Goal: Communication & Community: Ask a question

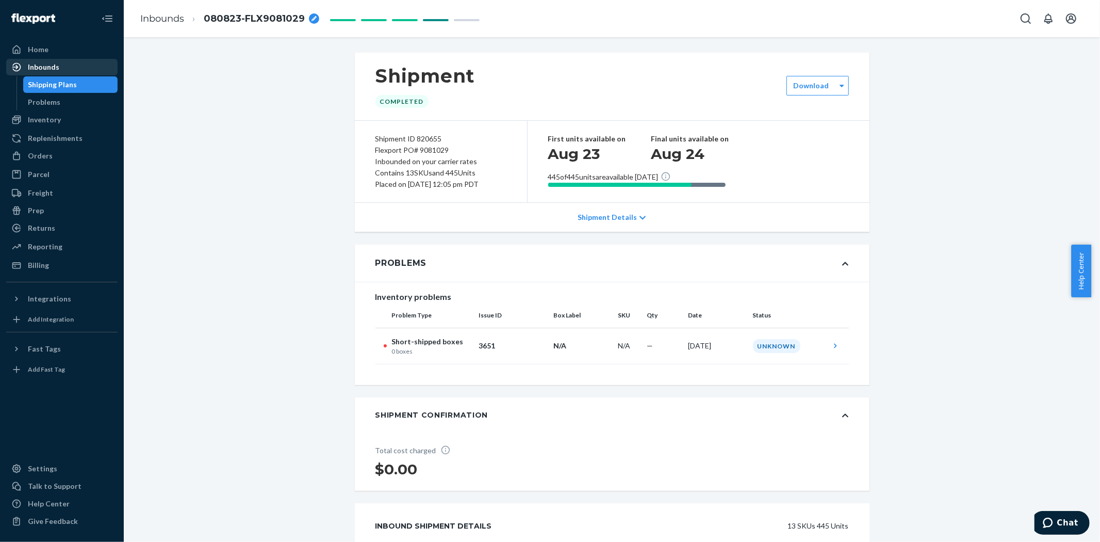
click at [46, 63] on div "Inbounds" at bounding box center [43, 67] width 31 height 10
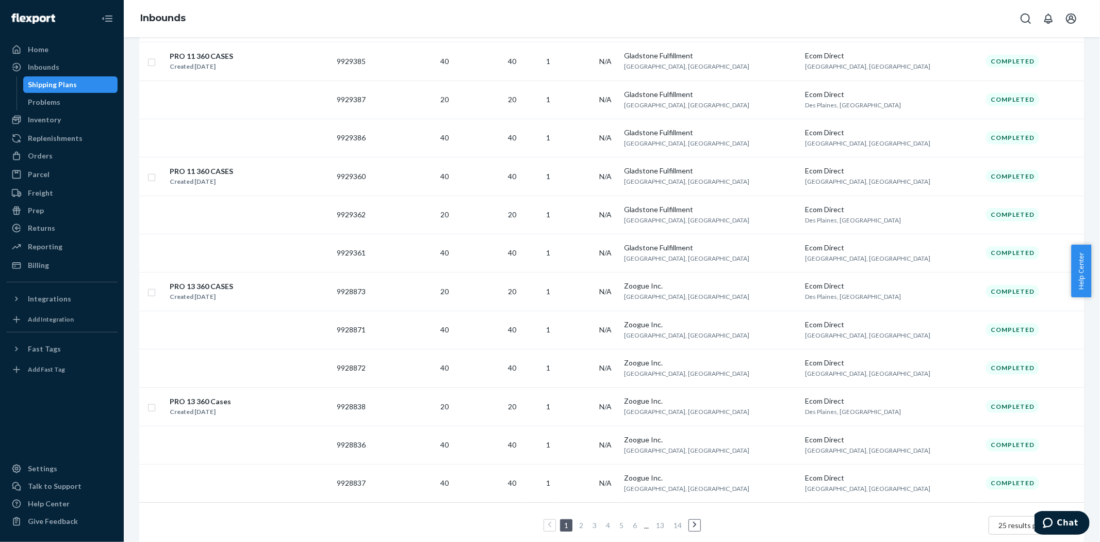
scroll to position [703, 0]
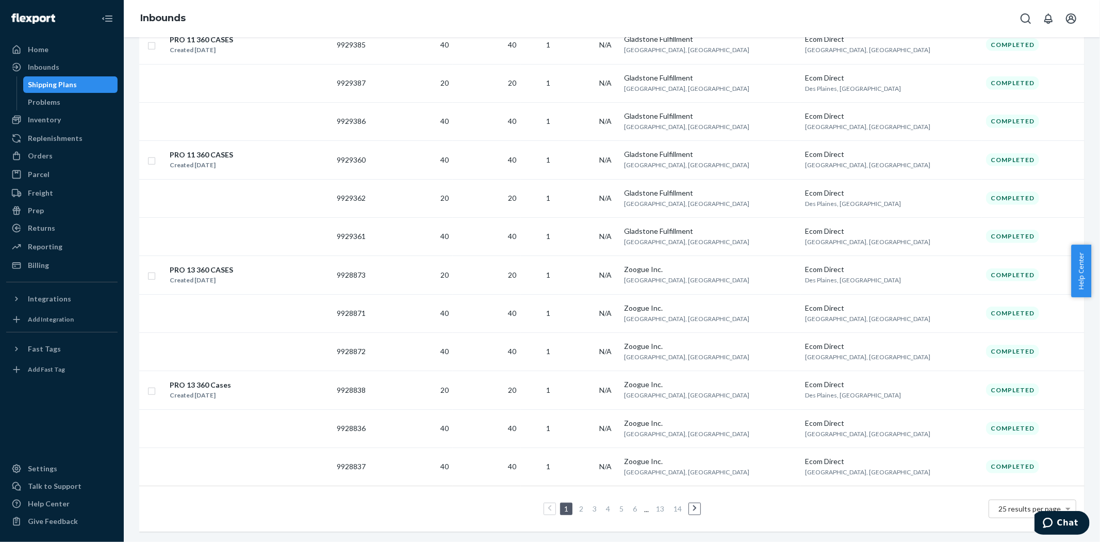
click at [577, 504] on link "2" at bounding box center [581, 508] width 8 height 9
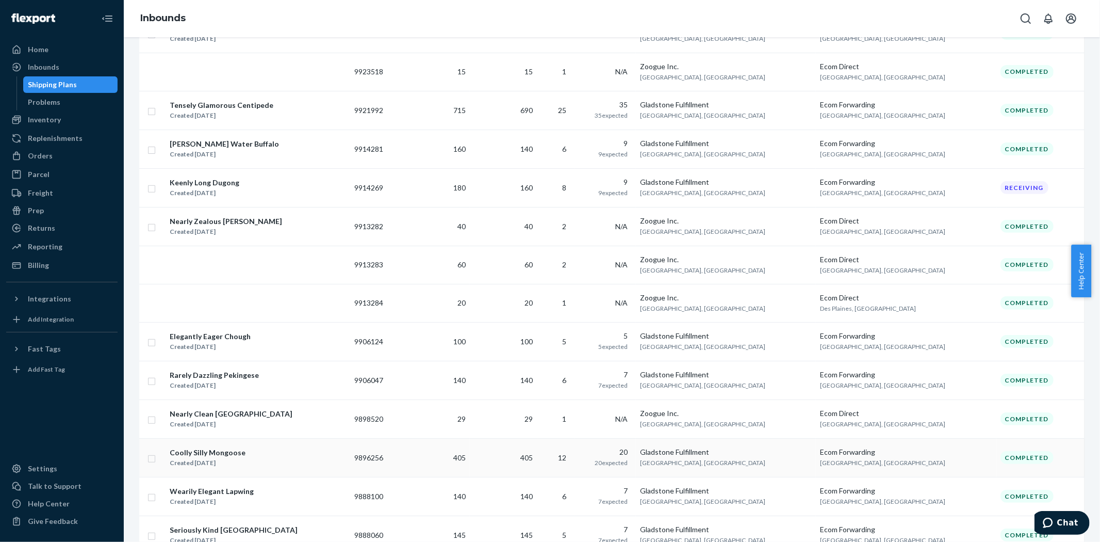
scroll to position [229, 0]
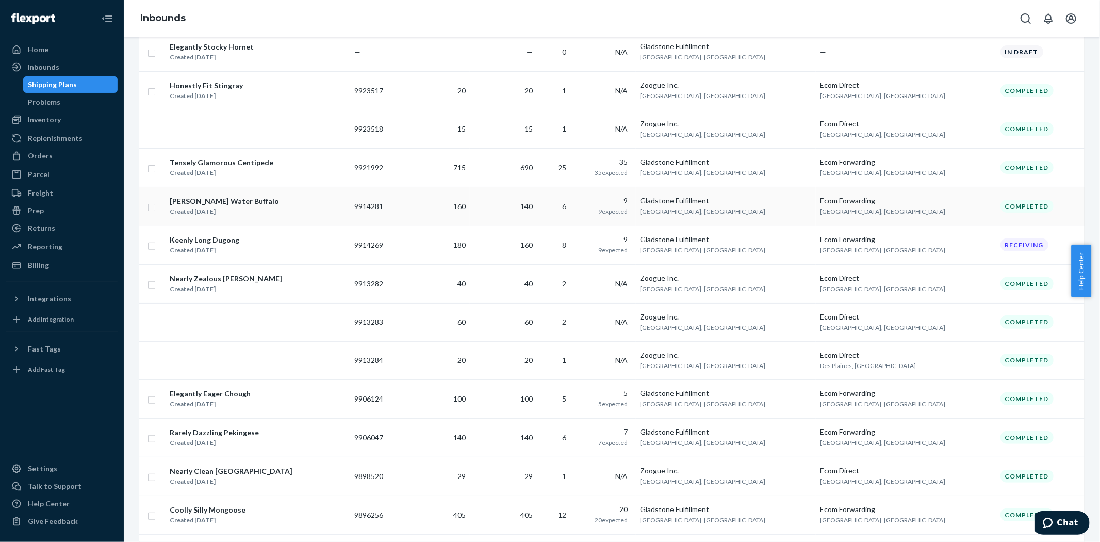
click at [219, 203] on div "[PERSON_NAME] Water Buffalo" at bounding box center [224, 201] width 109 height 10
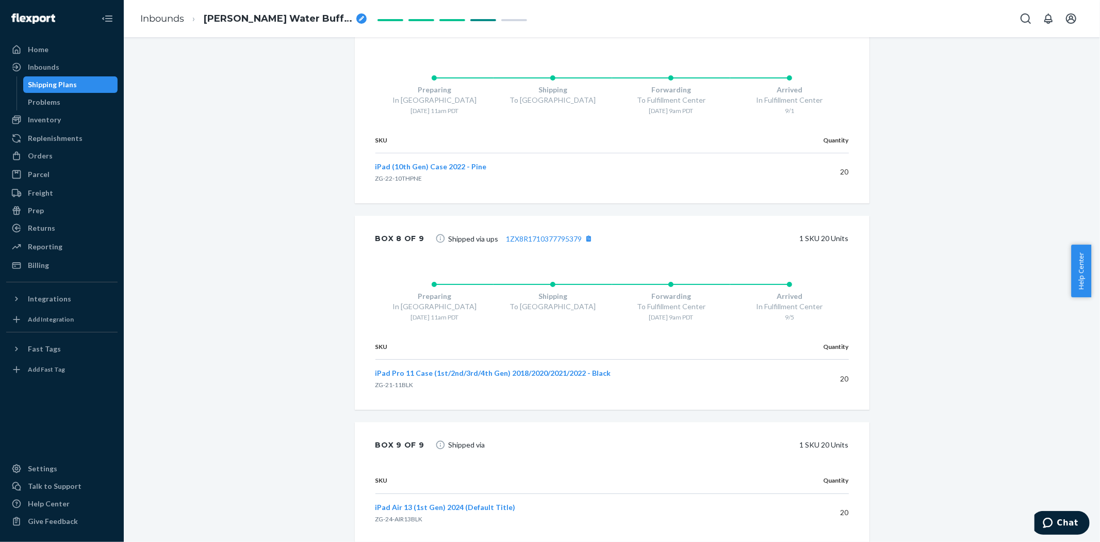
scroll to position [2098, 0]
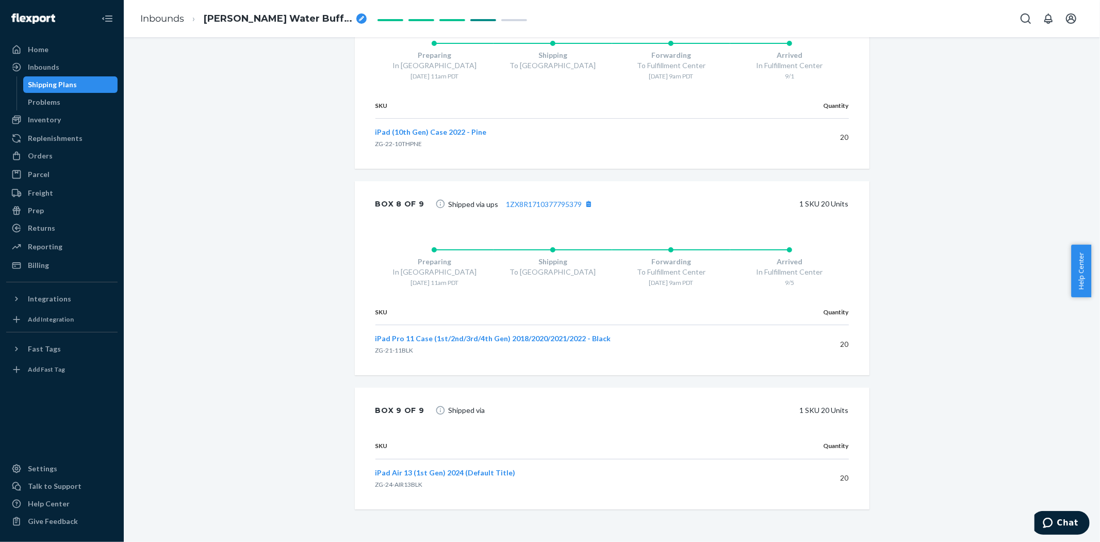
click at [480, 411] on div "Shipped via 1 SKU 20 Units" at bounding box center [640, 410] width 417 height 21
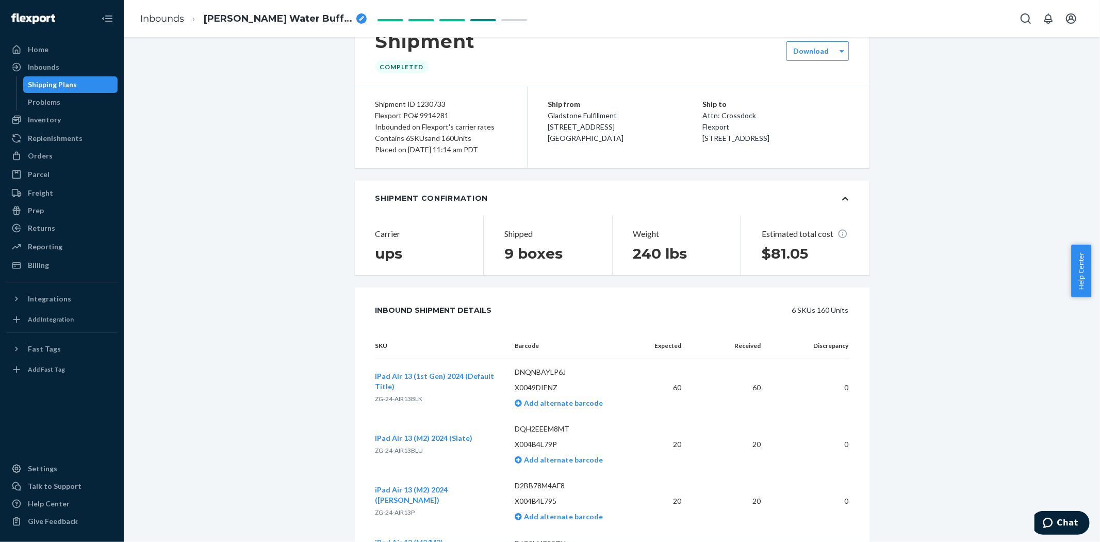
scroll to position [0, 0]
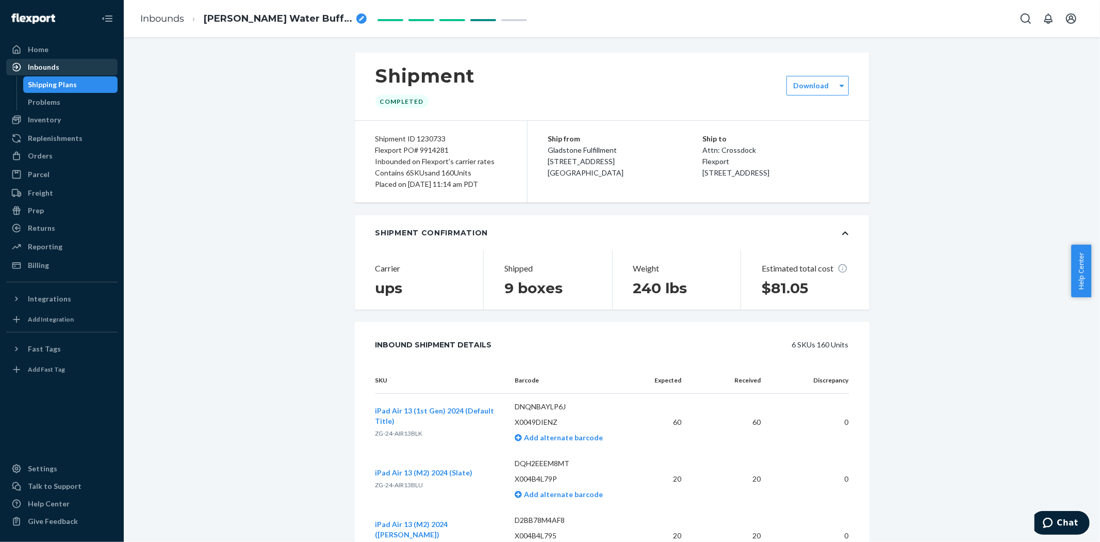
click at [28, 60] on div "Inbounds" at bounding box center [61, 67] width 109 height 14
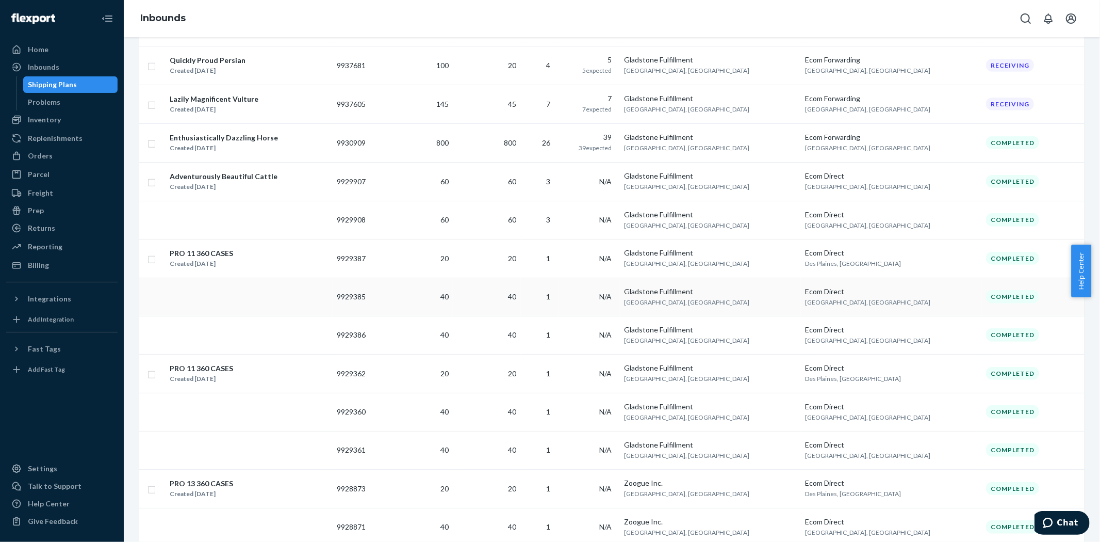
scroll to position [703, 0]
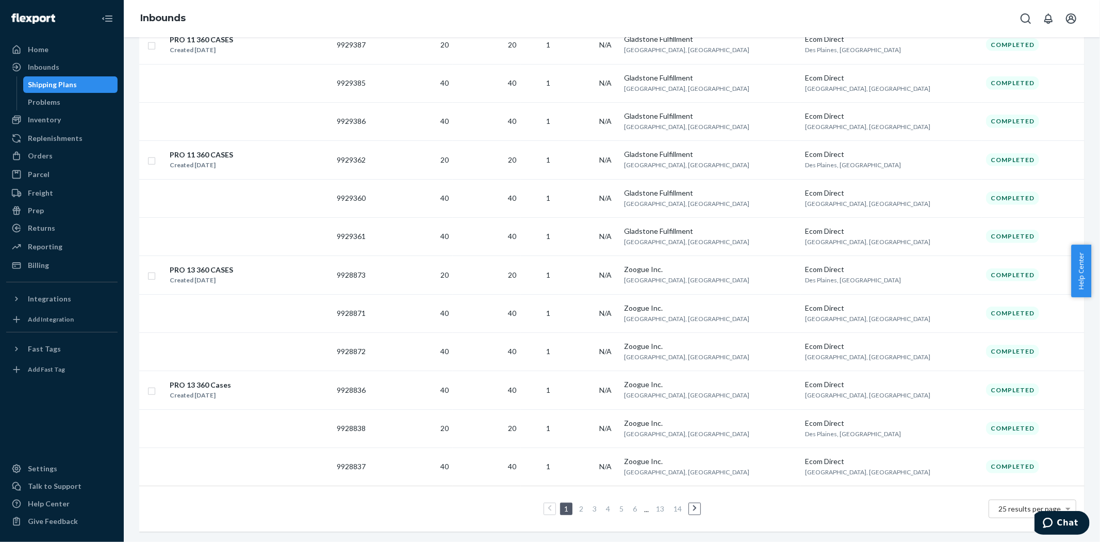
click at [577, 502] on li "2" at bounding box center [581, 508] width 9 height 12
click at [579, 504] on link "2" at bounding box center [581, 508] width 8 height 9
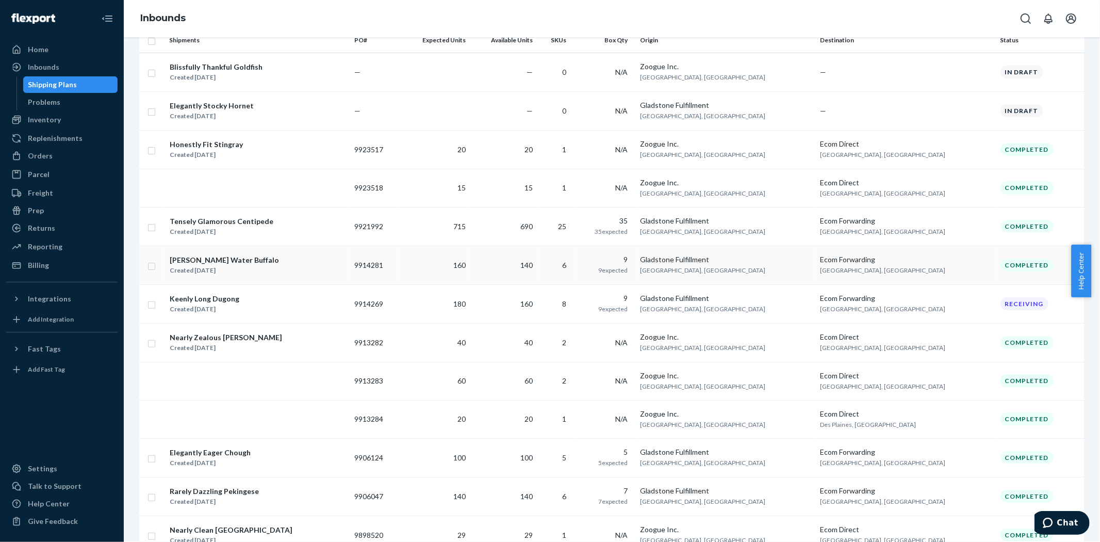
scroll to position [172, 0]
click at [204, 258] on div "[PERSON_NAME] Water Buffalo" at bounding box center [224, 258] width 109 height 10
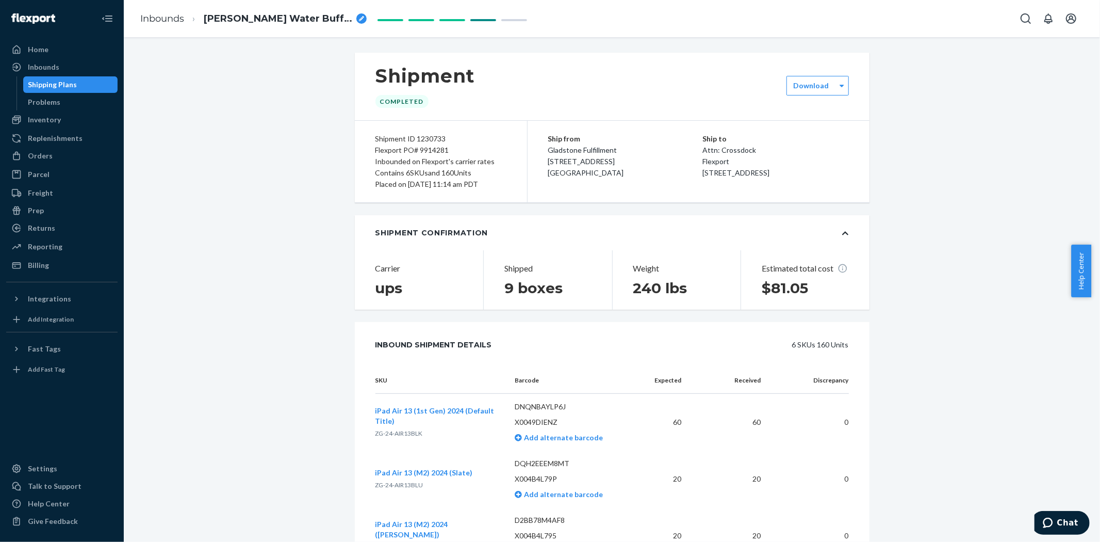
drag, startPoint x: 370, startPoint y: 138, endPoint x: 497, endPoint y: 179, distance: 133.9
click at [497, 179] on div "Shipment ID 1230733 Flexport PO# 9914281 Inbounded on Flexport's carrier rates …" at bounding box center [441, 161] width 173 height 81
copy div "Shipment ID 1230733 Flexport PO# 9914281 Inbounded on Flexport's carrier rates …"
click at [1069, 522] on span "Chat" at bounding box center [1067, 521] width 21 height 9
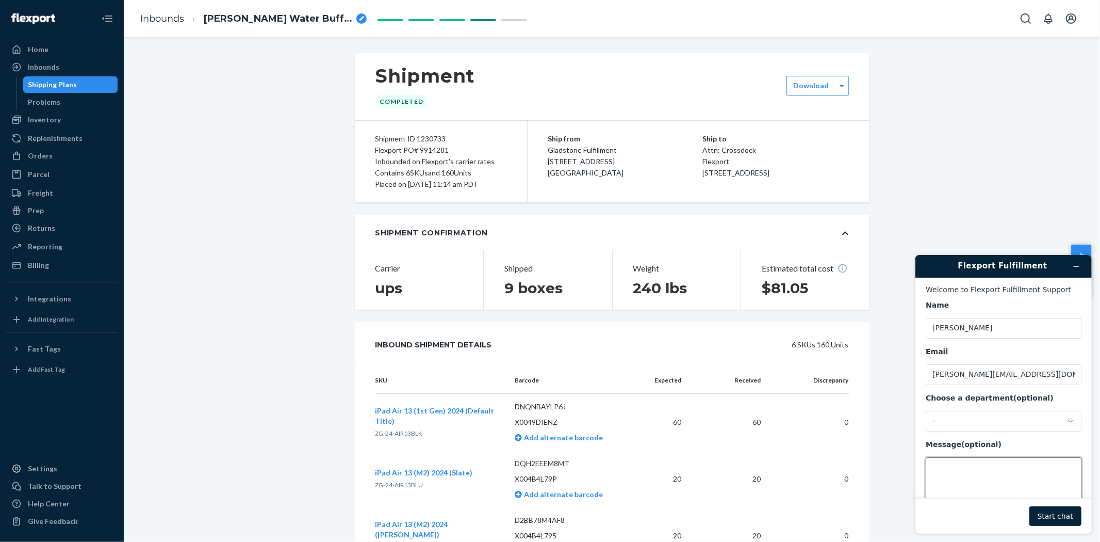
click at [952, 475] on textarea "Message (optional)" at bounding box center [1003, 485] width 156 height 58
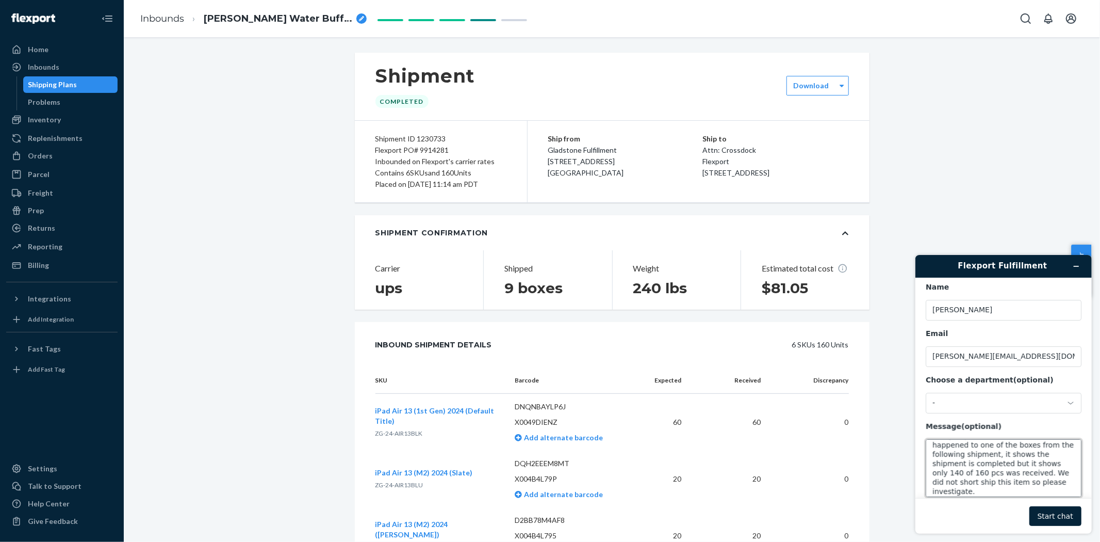
scroll to position [23, 0]
paste textarea "Shipment ID 1230733 Flexport PO# 9914281 Inbounded on Flexport's carrier rates …"
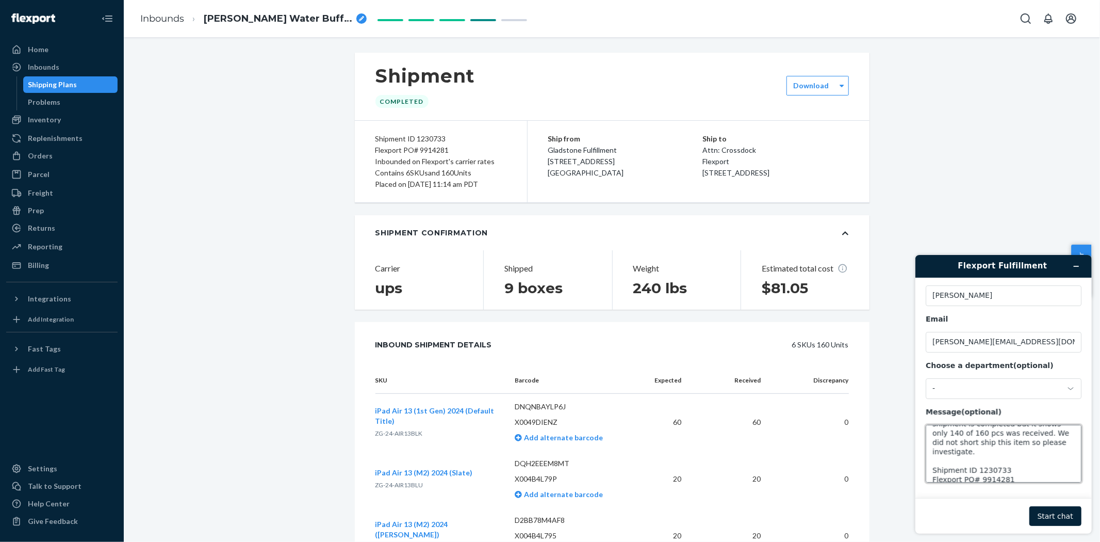
scroll to position [57, 0]
click at [954, 434] on textarea "Can you please find out what happened to one of the boxes from the following sh…" at bounding box center [1003, 453] width 156 height 58
type textarea "Can you please find out what happened to one of the boxes from the following sh…"
click at [1065, 516] on button "Start chat" at bounding box center [1055, 515] width 52 height 20
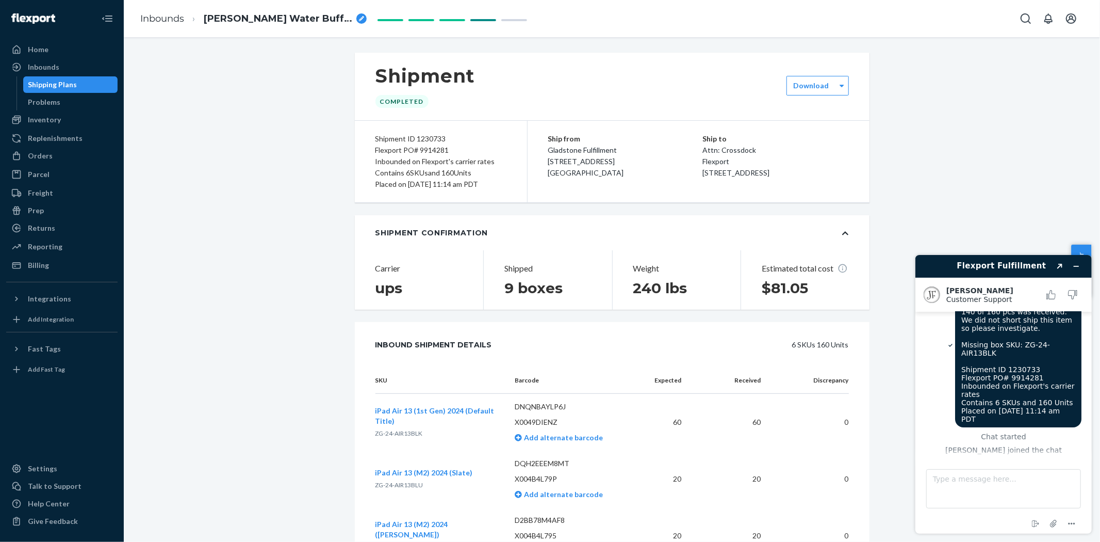
scroll to position [106, 0]
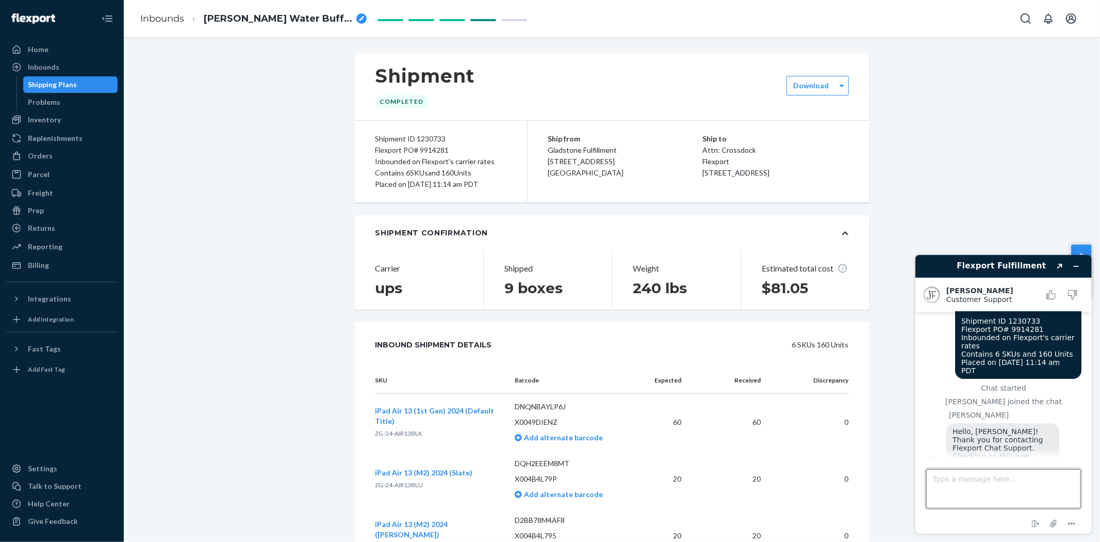
click at [953, 478] on textarea "Type a message here..." at bounding box center [1003, 487] width 155 height 39
type textarea "t"
type textarea "Thank you."
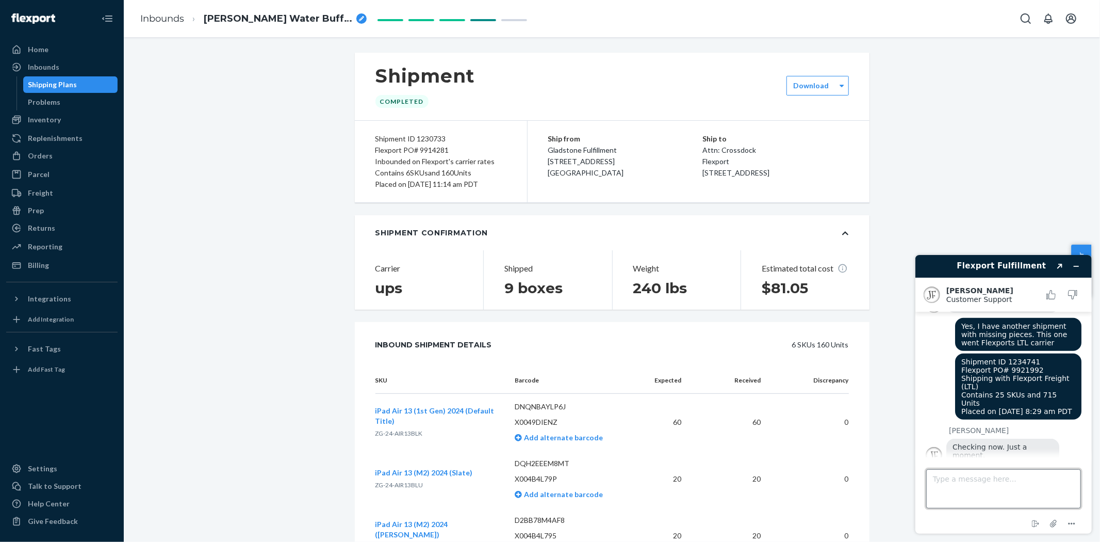
scroll to position [662, 0]
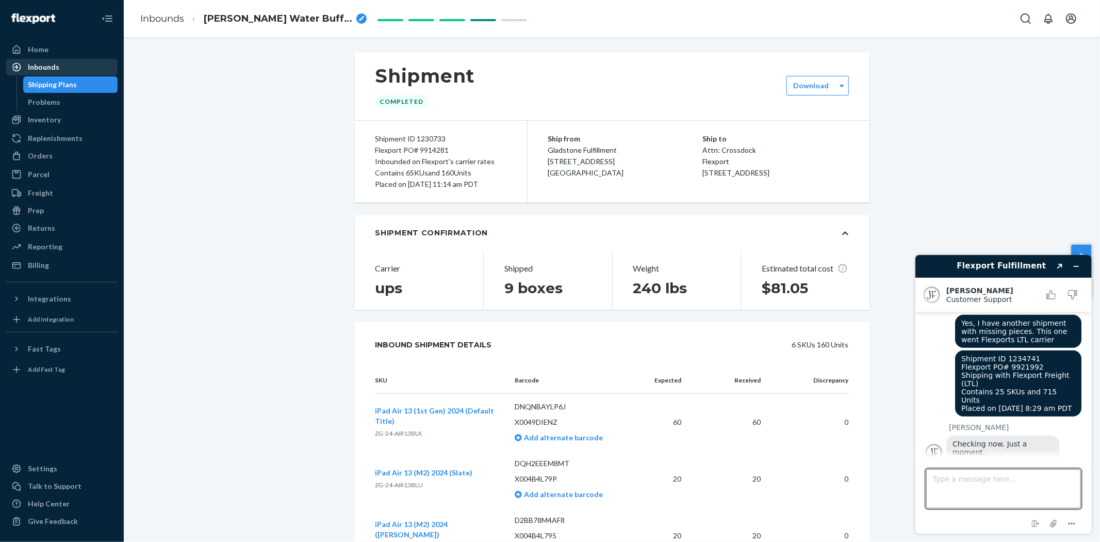
click at [51, 60] on div "Inbounds" at bounding box center [61, 67] width 109 height 14
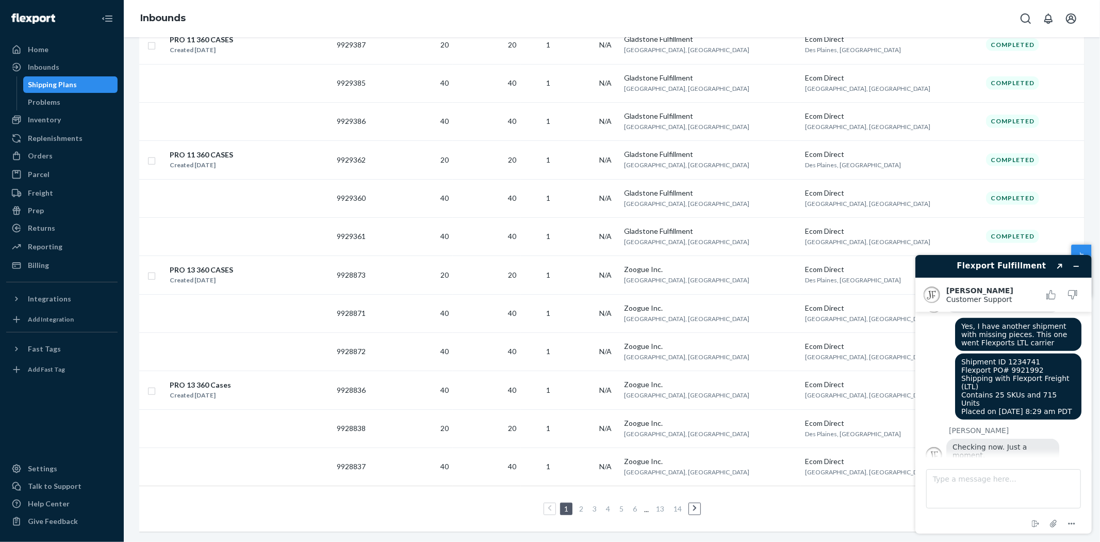
scroll to position [662, 0]
click at [577, 504] on link "2" at bounding box center [581, 508] width 8 height 9
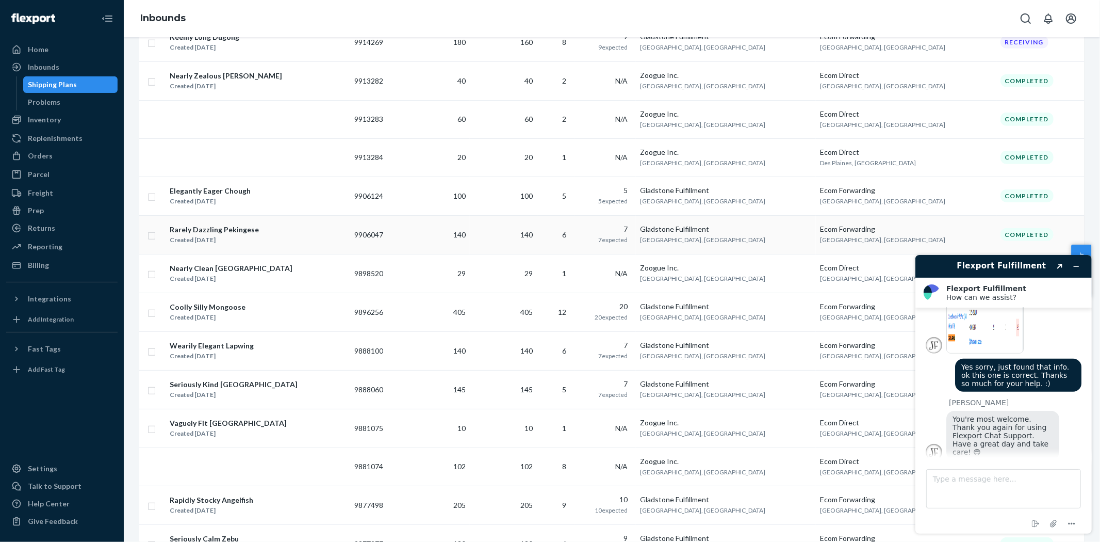
scroll to position [253, 0]
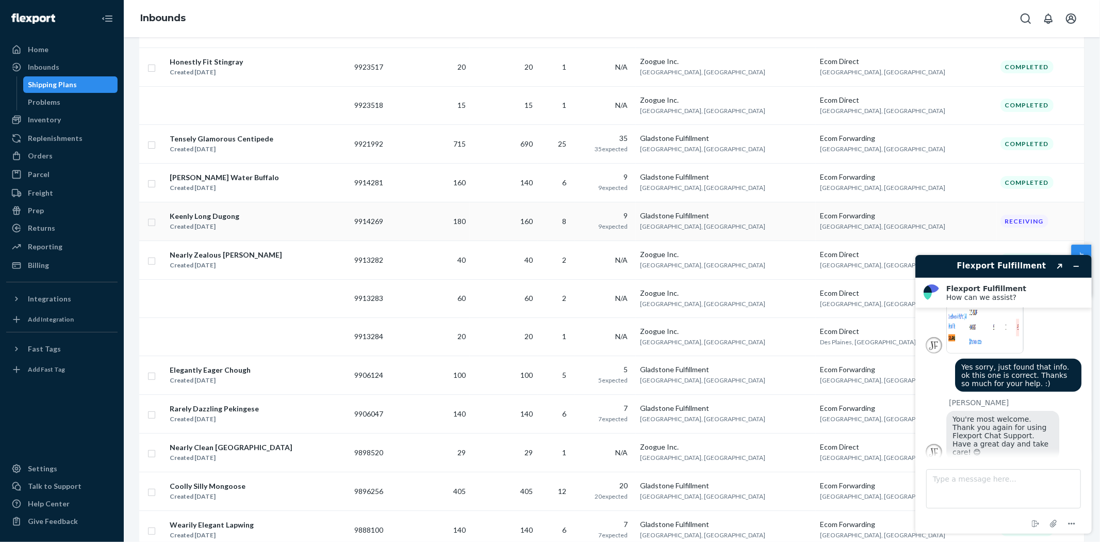
click at [200, 211] on div "Keenly Long Dugong" at bounding box center [205, 216] width 70 height 10
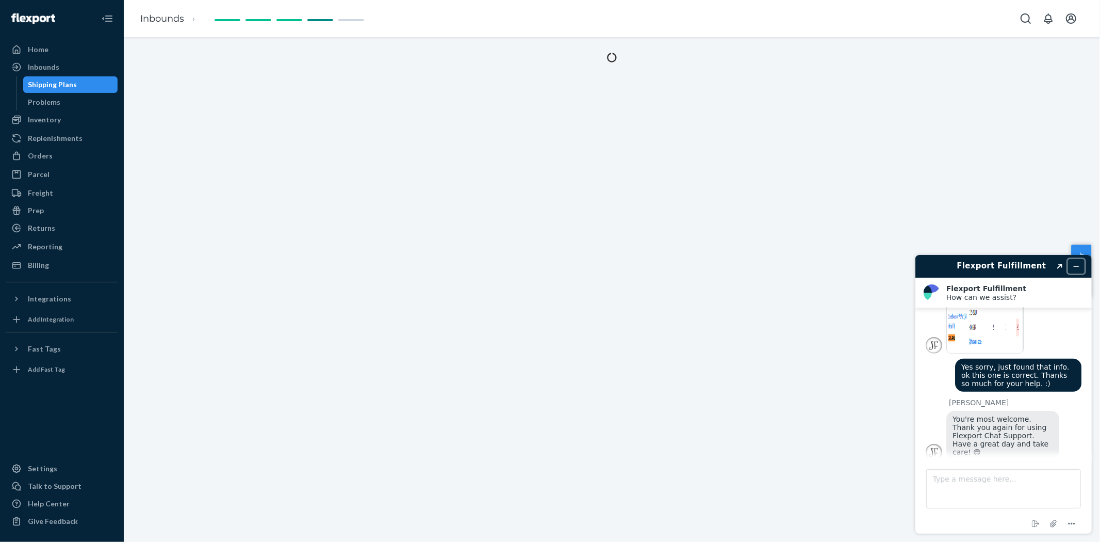
click at [1080, 262] on button "Minimize widget" at bounding box center [1076, 265] width 17 height 14
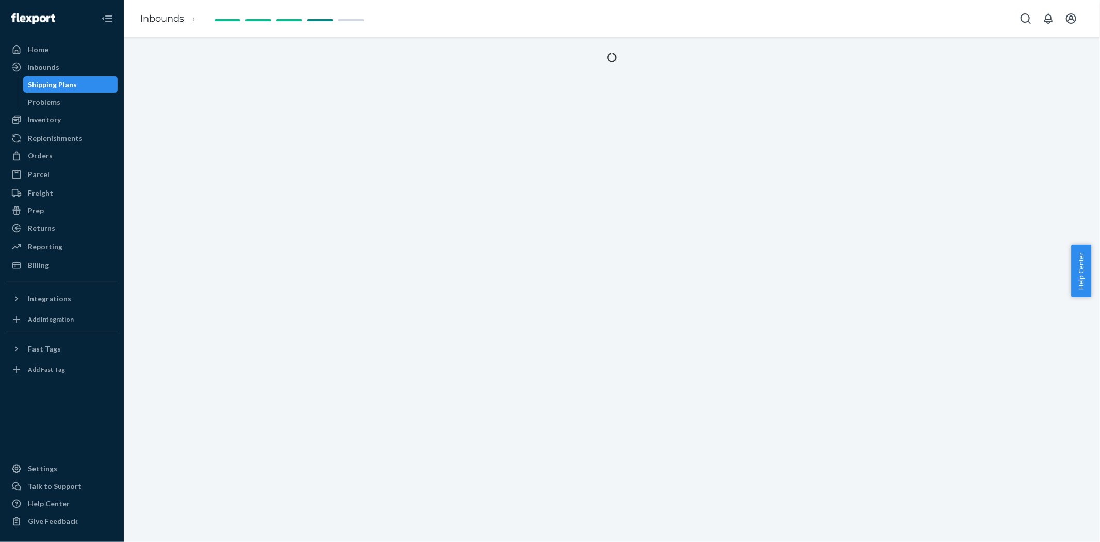
scroll to position [130, 0]
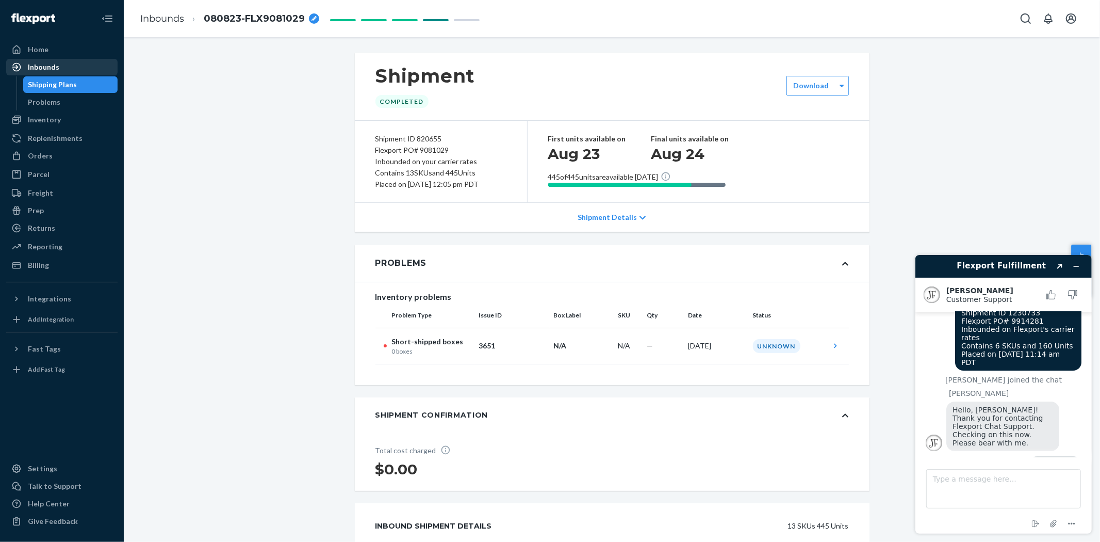
click at [44, 63] on div "Inbounds" at bounding box center [43, 67] width 31 height 10
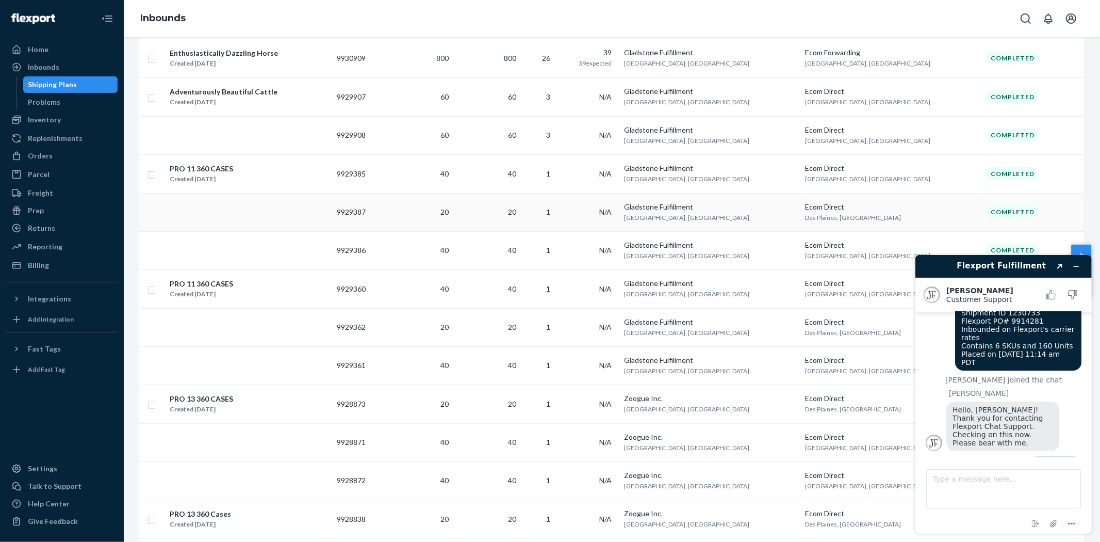
scroll to position [703, 0]
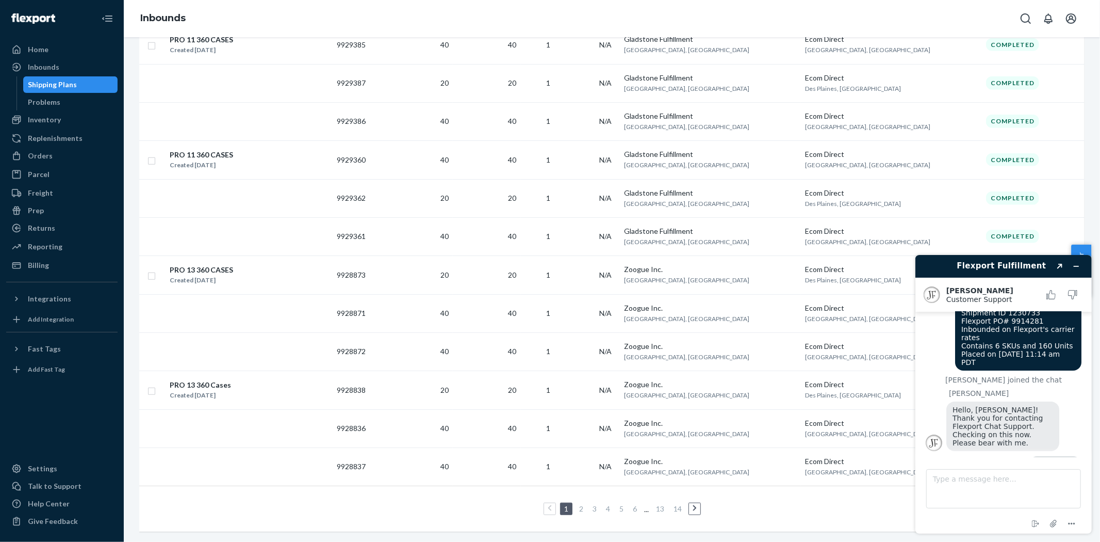
click at [577, 504] on link "2" at bounding box center [581, 508] width 8 height 9
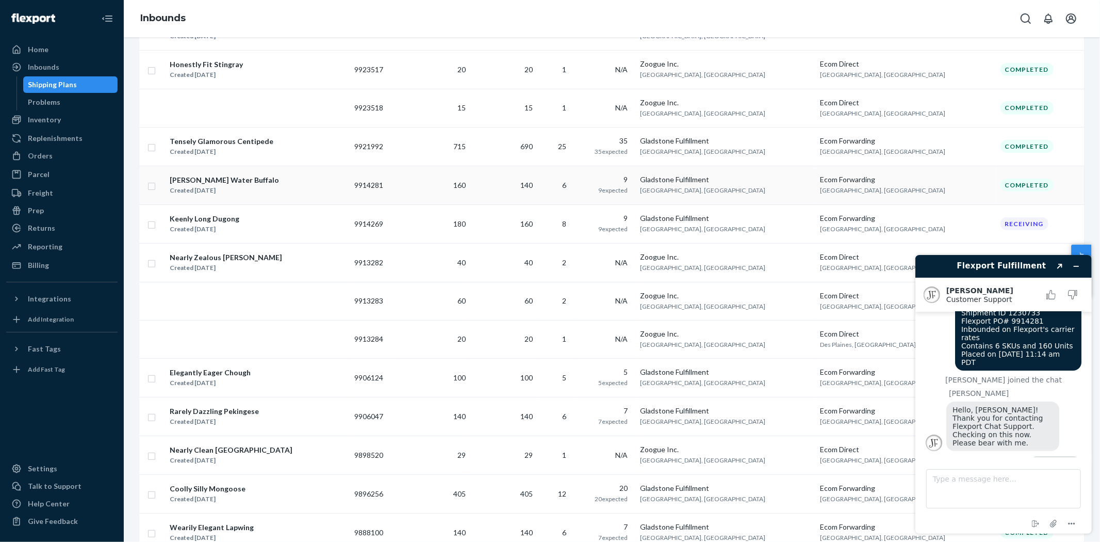
scroll to position [286, 0]
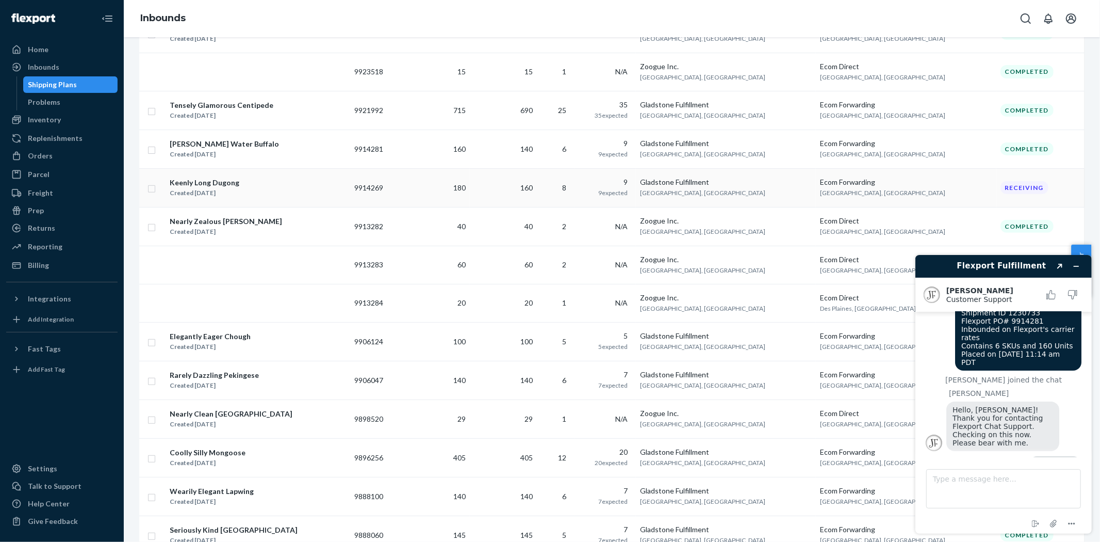
click at [207, 183] on div "Keenly Long Dugong" at bounding box center [205, 182] width 70 height 10
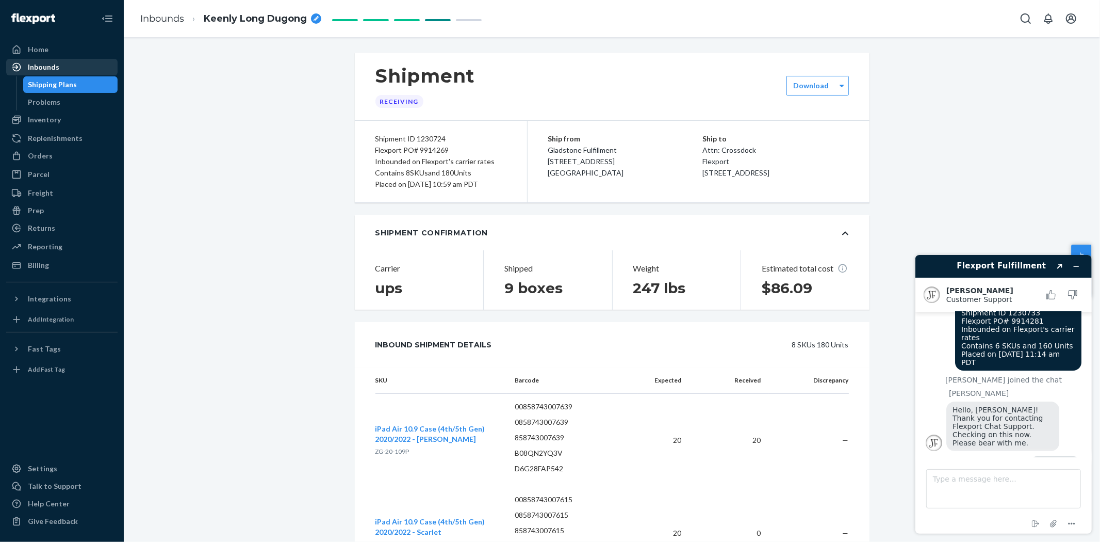
click at [51, 60] on div "Inbounds" at bounding box center [61, 67] width 109 height 14
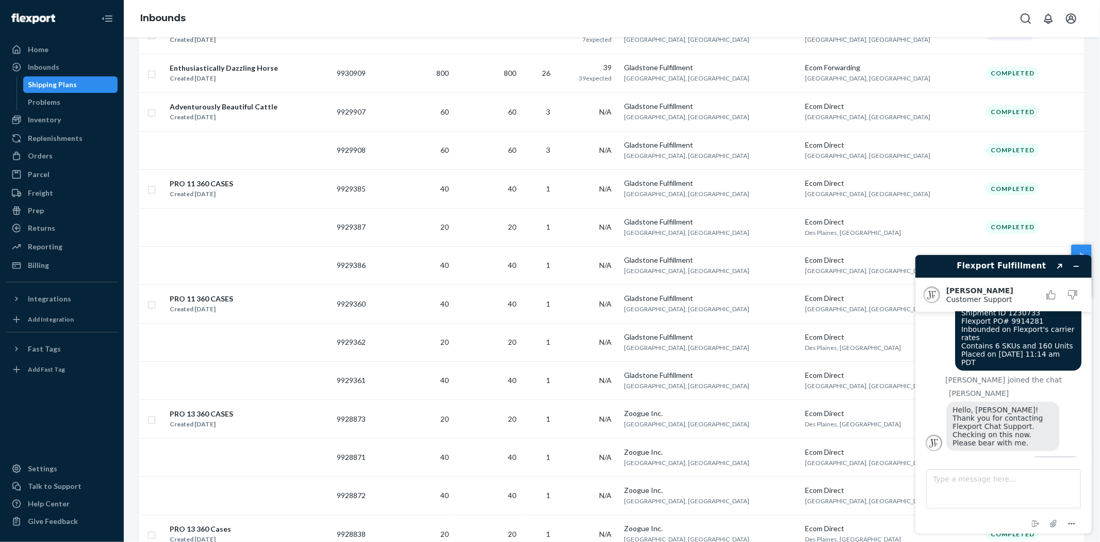
scroll to position [703, 0]
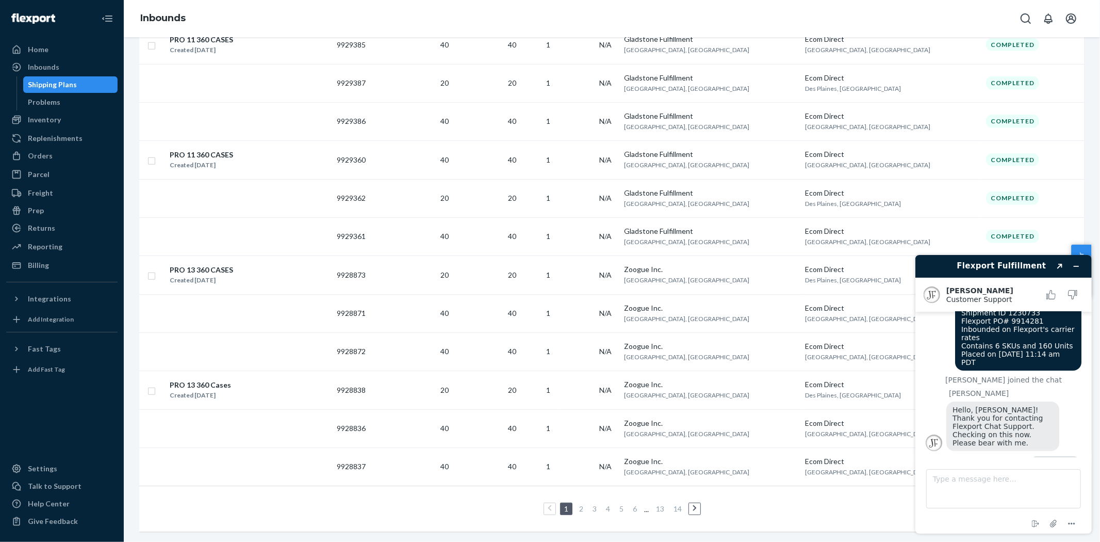
click at [577, 504] on link "2" at bounding box center [581, 508] width 8 height 9
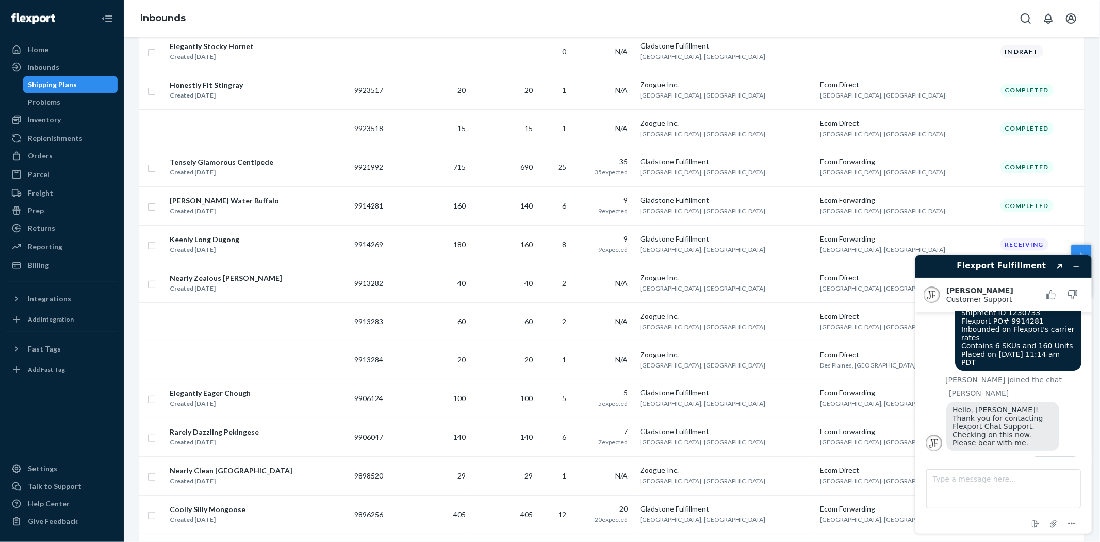
scroll to position [286, 0]
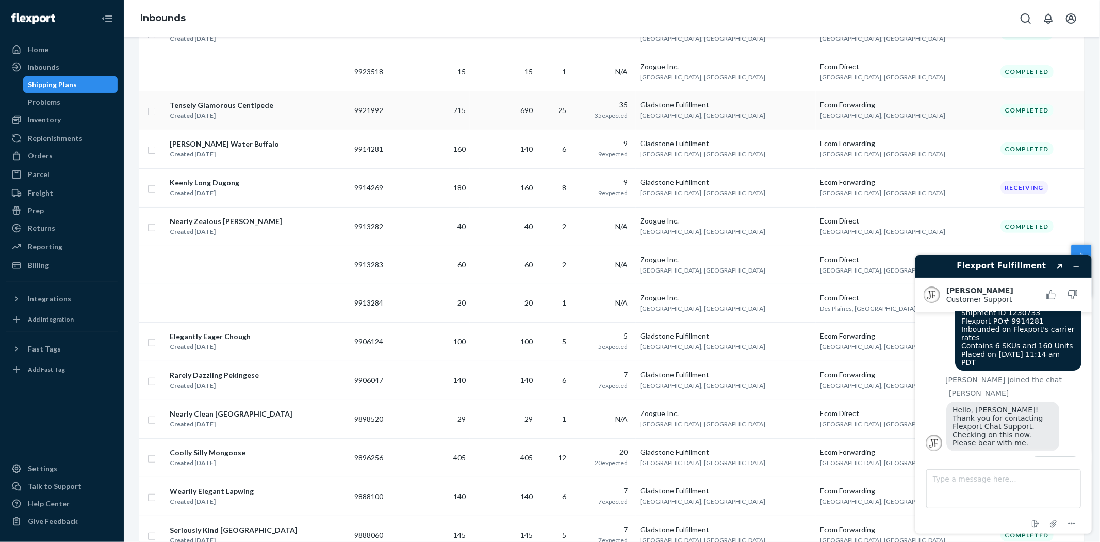
click at [188, 100] on div "Tensely Glamorous Centipede Created [DATE]" at bounding box center [221, 111] width 105 height 22
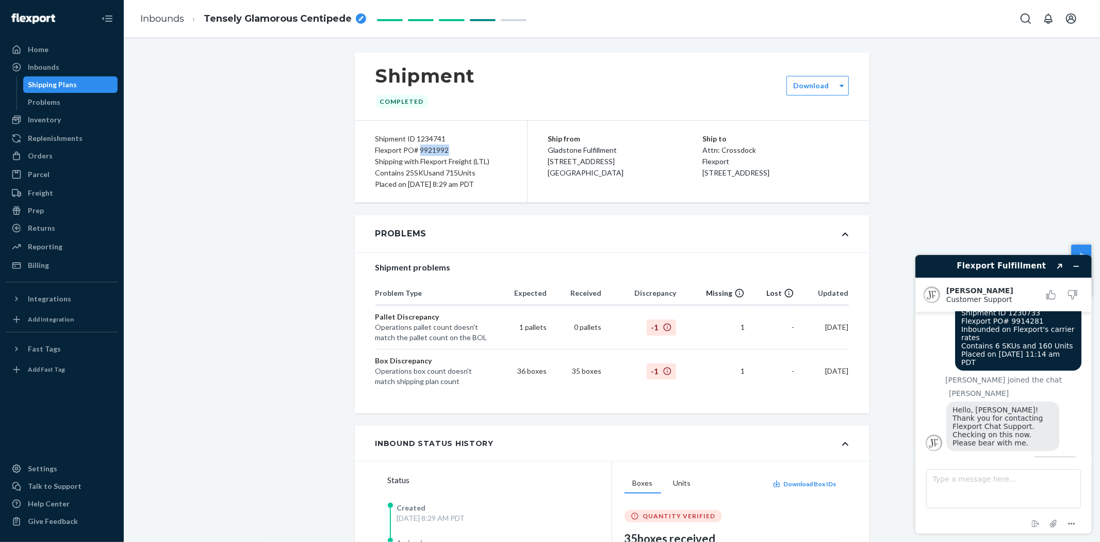
drag, startPoint x: 415, startPoint y: 148, endPoint x: 446, endPoint y: 148, distance: 31.0
click at [446, 148] on div "Flexport PO# 9921992" at bounding box center [440, 149] width 131 height 11
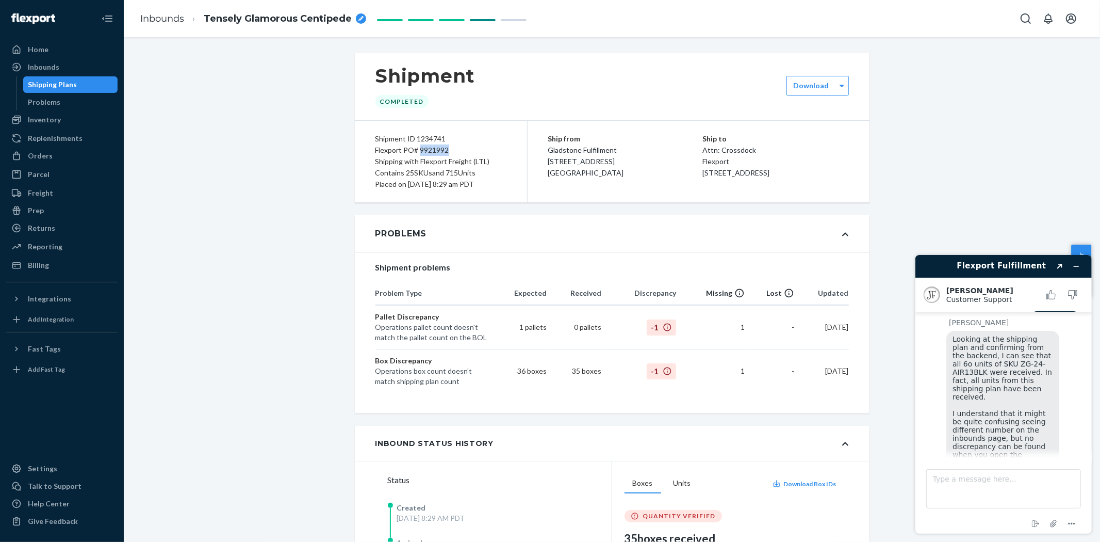
scroll to position [413, 0]
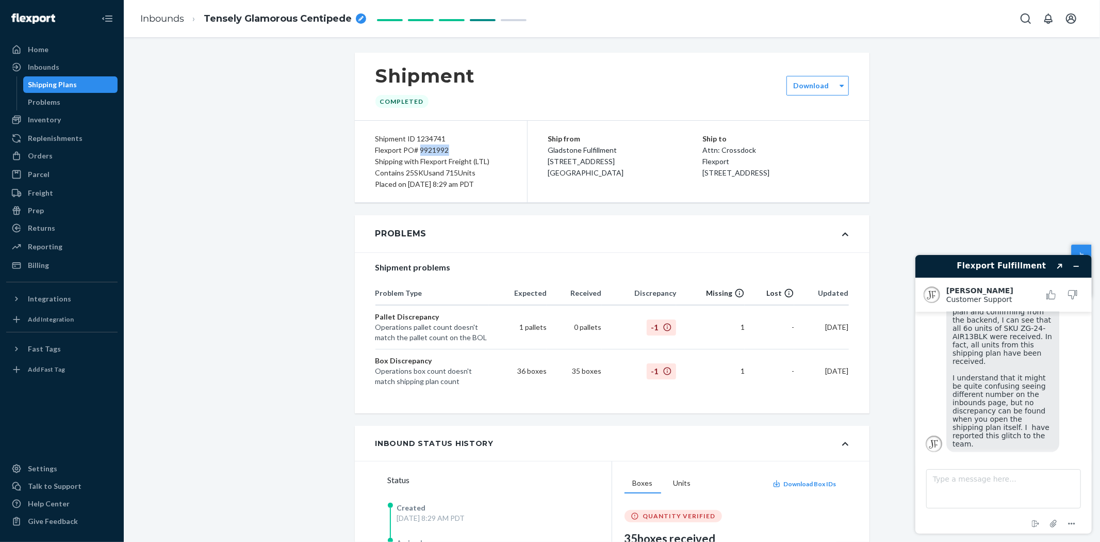
copy div "9921992"
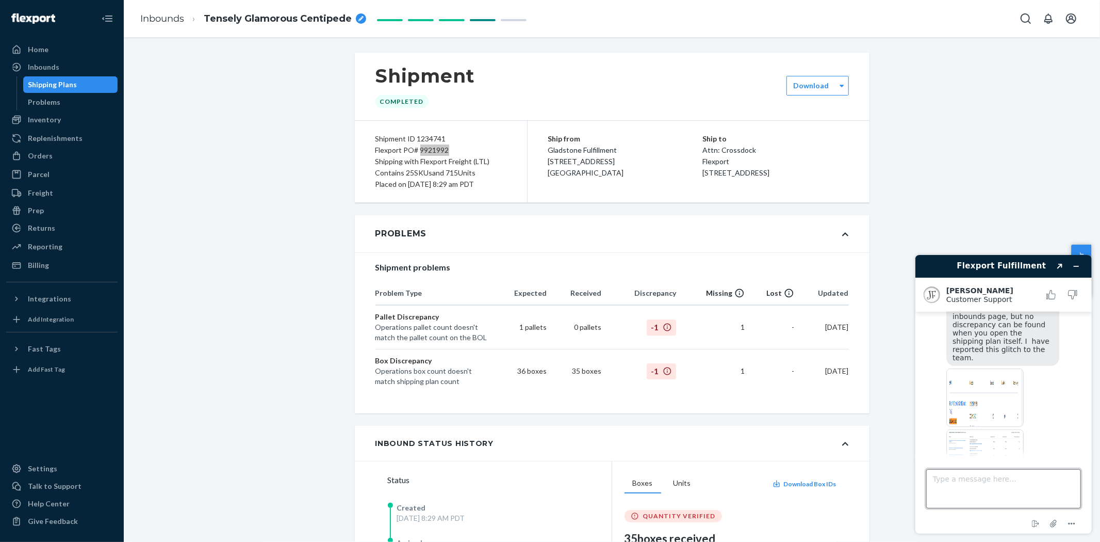
click at [961, 477] on textarea "Type a message here..." at bounding box center [1003, 487] width 155 height 39
type textarea "ok thank you."
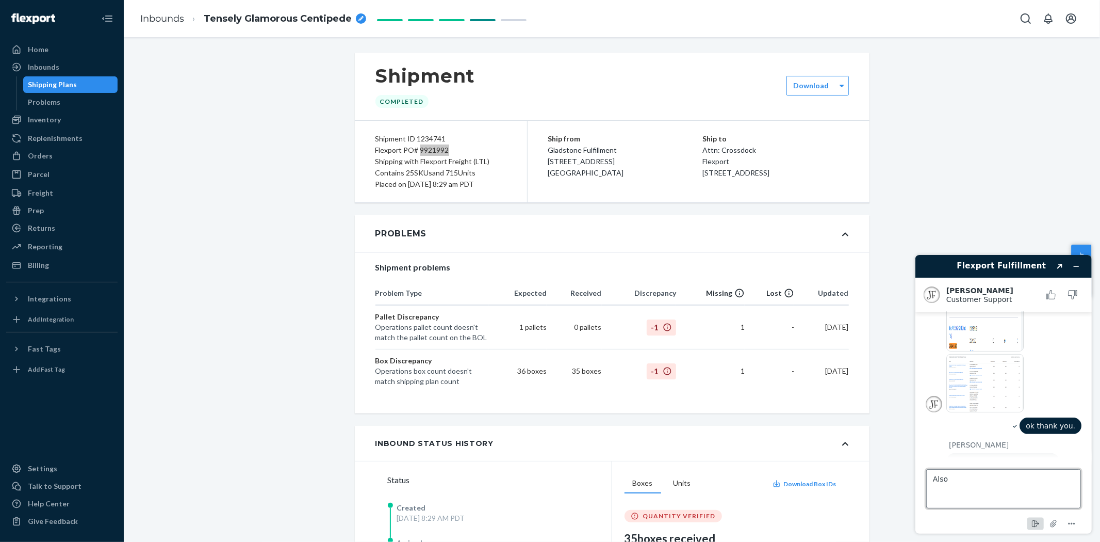
scroll to position [488, 0]
type textarea "A"
type textarea "Yes, I have another shipment with missing pieces. This one went Flexports LTL c…"
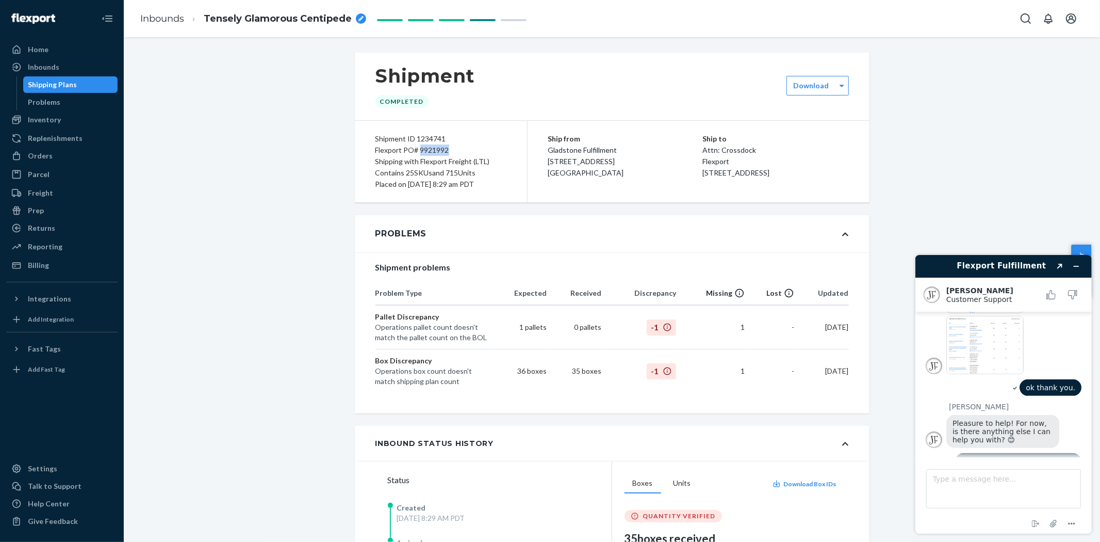
drag, startPoint x: 367, startPoint y: 137, endPoint x: 494, endPoint y: 195, distance: 139.2
click at [494, 195] on div "Shipment ID 1234741 Flexport PO# 9921992 Shipping with Flexport Freight (LTL) C…" at bounding box center [441, 161] width 173 height 81
copy div "Shipment ID 1234741 Flexport PO# 9921992 Shipping with Flexport Freight (LTL) C…"
click at [947, 476] on textarea "Type a message here..." at bounding box center [1003, 487] width 155 height 39
paste textarea "Shipment ID 1234741 Flexport PO# 9921992 Shipping with Flexport Freight (LTL) C…"
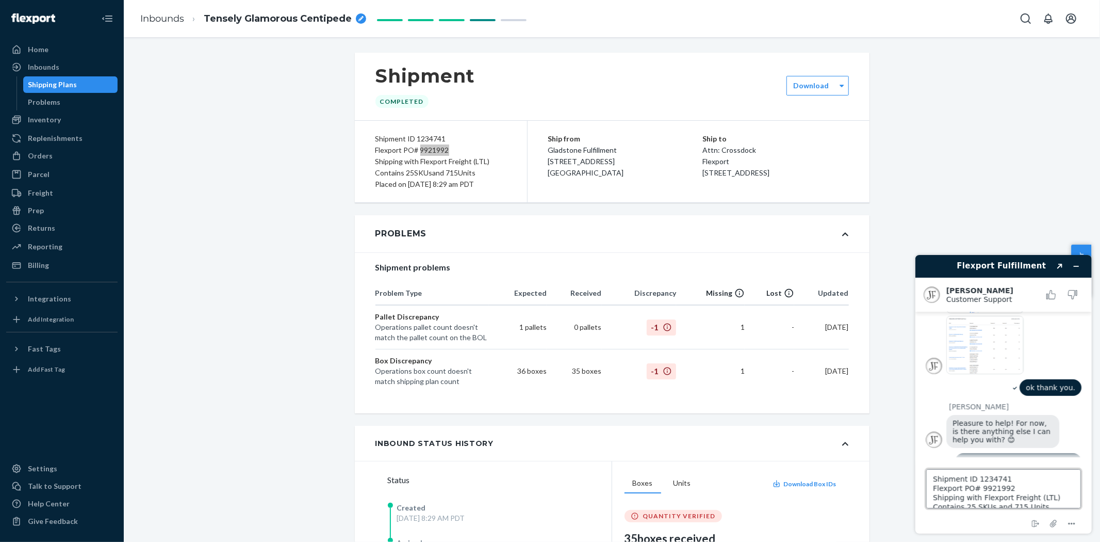
scroll to position [13, 0]
type textarea "Shipment ID 1234741 Flexport PO# 9921992 Shipping with Flexport Freight (LTL) C…"
click at [1060, 505] on textarea "Shipment ID 1234741 Flexport PO# 9921992 Shipping with Flexport Freight (LTL) C…" at bounding box center [1003, 487] width 155 height 39
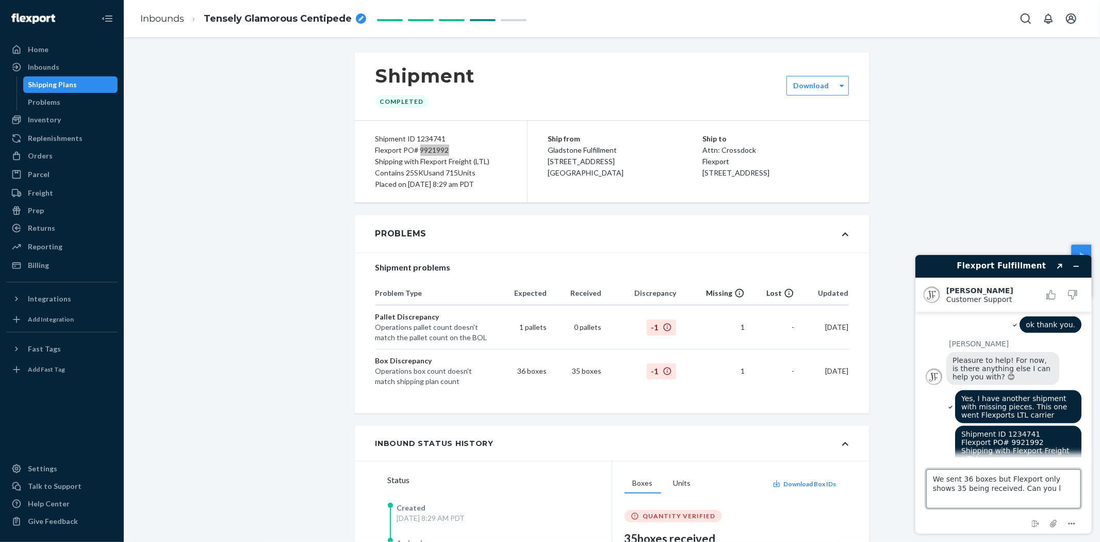
scroll to position [623, 0]
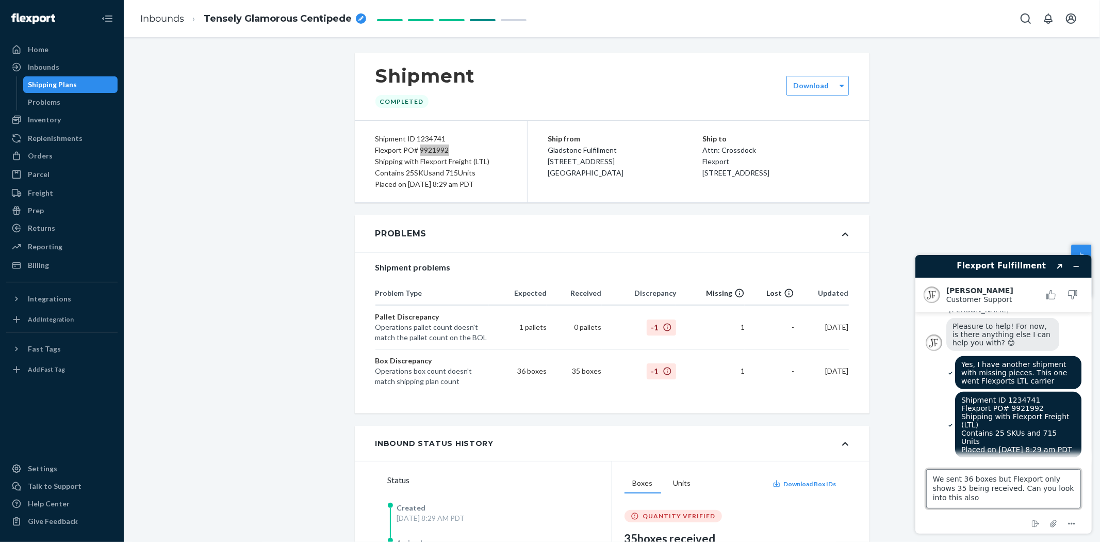
type textarea "We sent 36 boxes but Flexport only shows 35 being received. Can you look into t…"
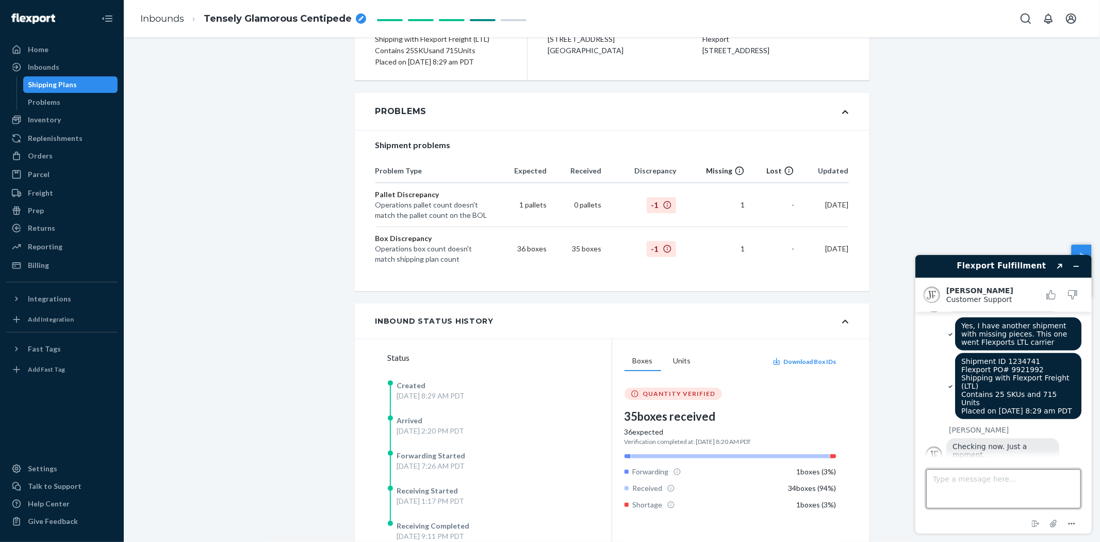
scroll to position [0, 0]
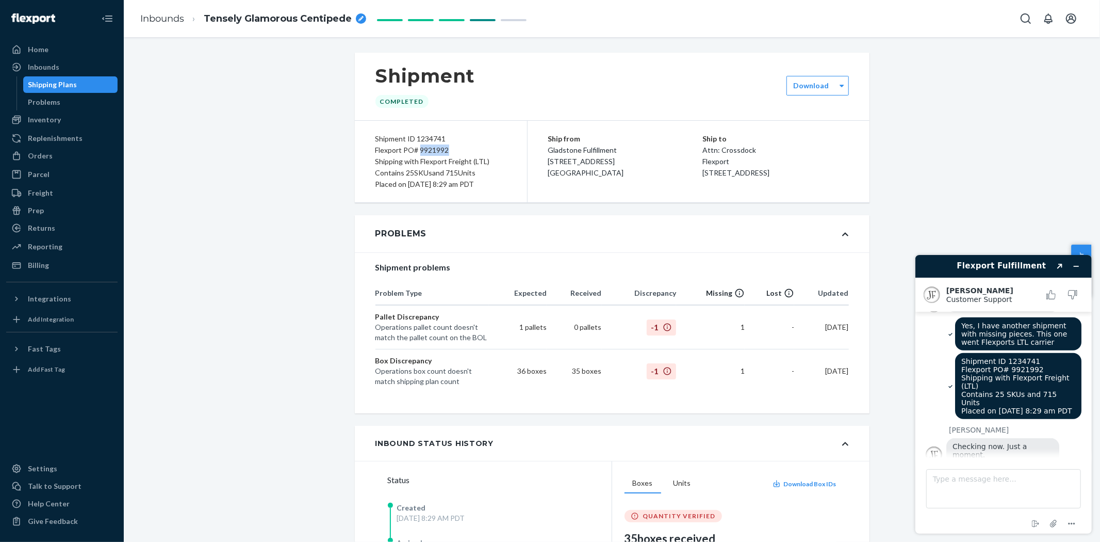
click at [491, 142] on div "Shipment ID 1234741" at bounding box center [440, 138] width 131 height 11
drag, startPoint x: 415, startPoint y: 150, endPoint x: 446, endPoint y: 150, distance: 31.0
click at [446, 150] on div "Flexport PO# 9921992" at bounding box center [440, 149] width 131 height 11
copy div "9921992"
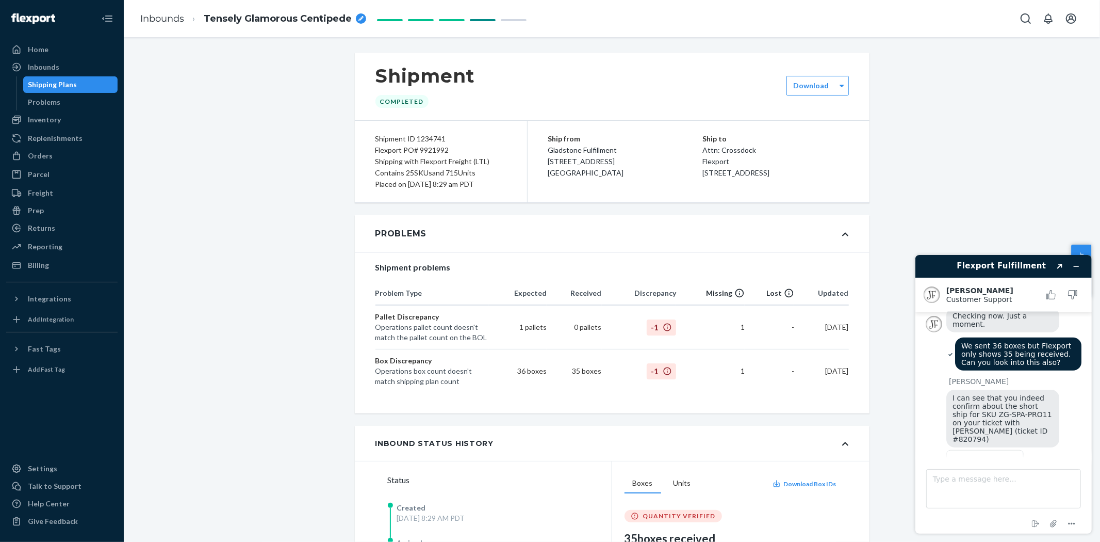
click at [599, 251] on div "Problems" at bounding box center [612, 233] width 515 height 37
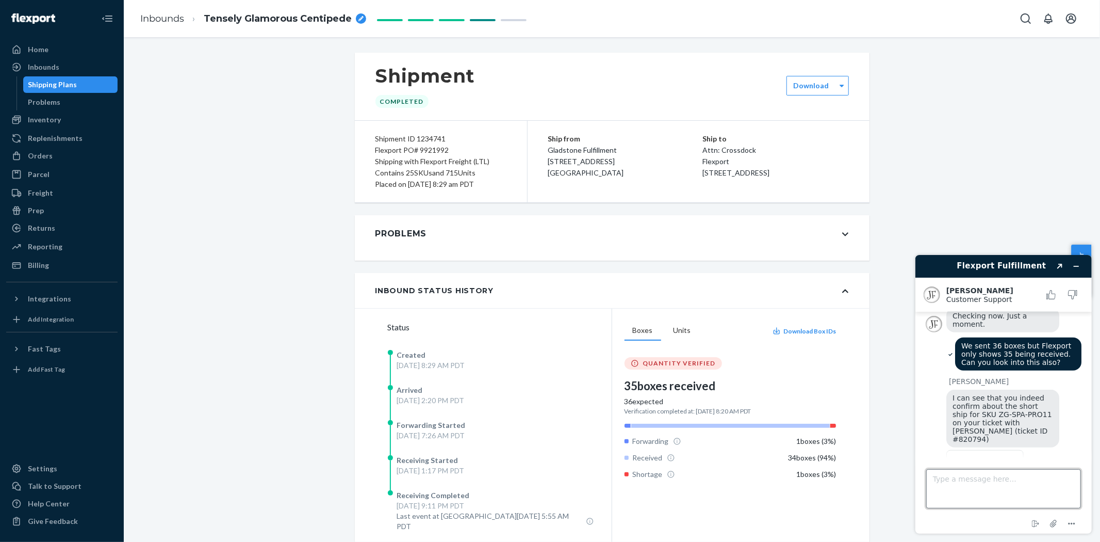
click at [970, 487] on textarea "Type a message here..." at bounding box center [1003, 487] width 155 height 39
type textarea "Yes sorry, just found that info. ok this one is correct. Thanks so much for you…"
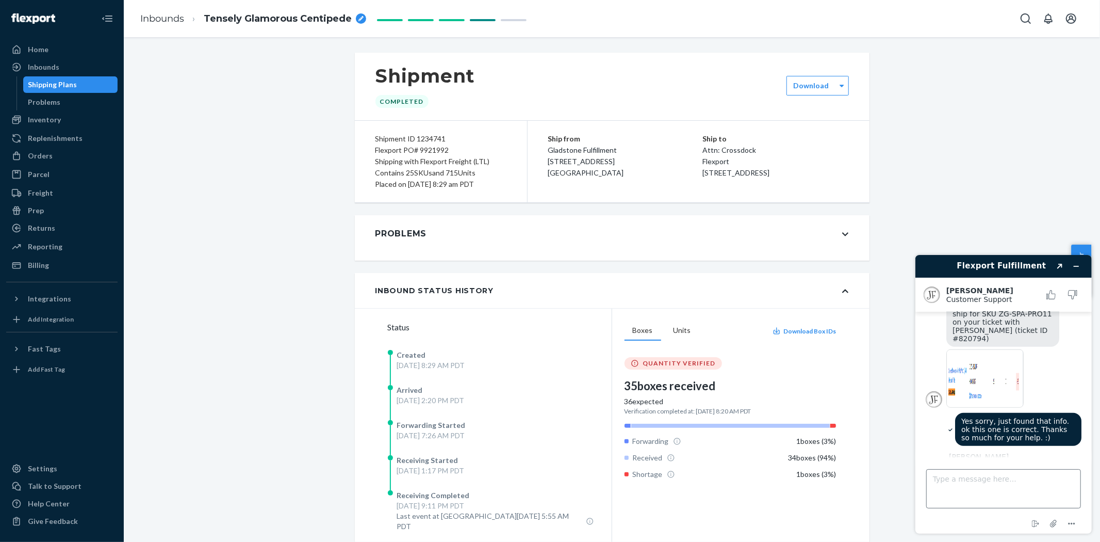
scroll to position [943, 0]
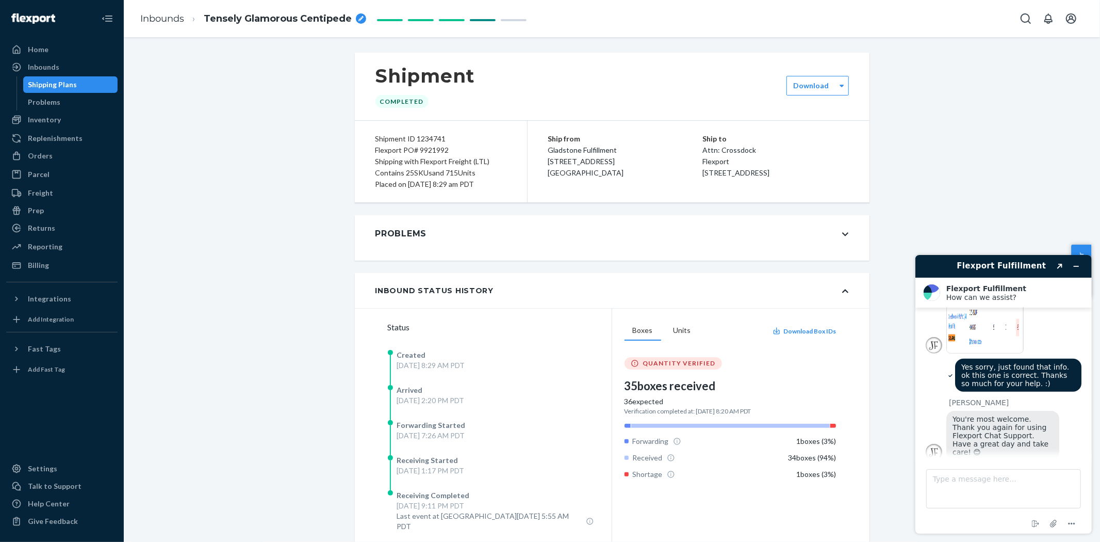
click at [988, 478] on button "Rate this chat" at bounding box center [1003, 488] width 67 height 20
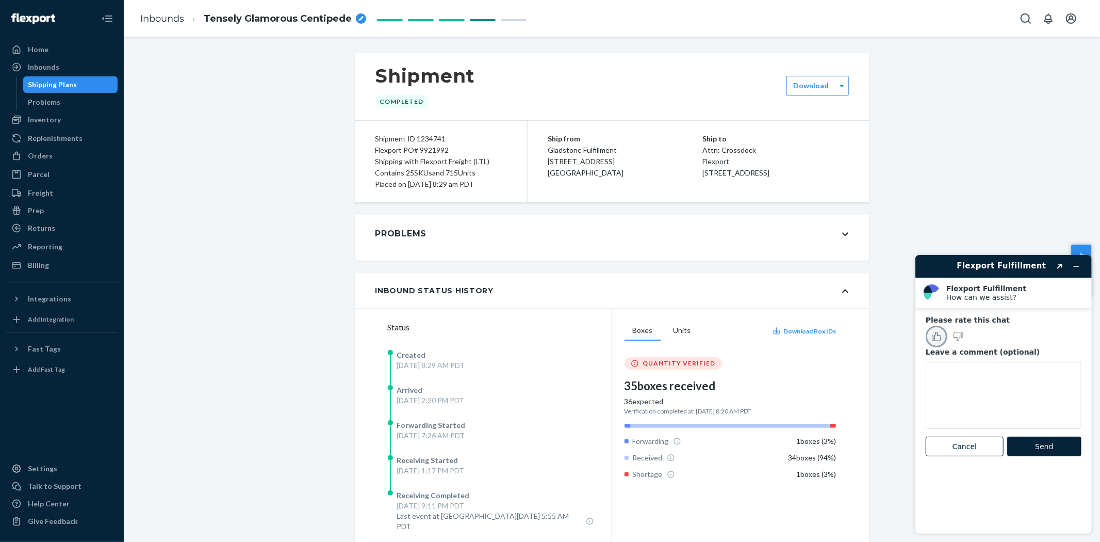
click at [933, 333] on icon "Rate this chat as good" at bounding box center [935, 335] width 9 height 9
click at [946, 369] on textarea "Leave a comment (optional)" at bounding box center [1003, 394] width 156 height 67
type textarea "Thanks for the efficient help!"
click at [1050, 448] on button "Send" at bounding box center [1044, 446] width 74 height 20
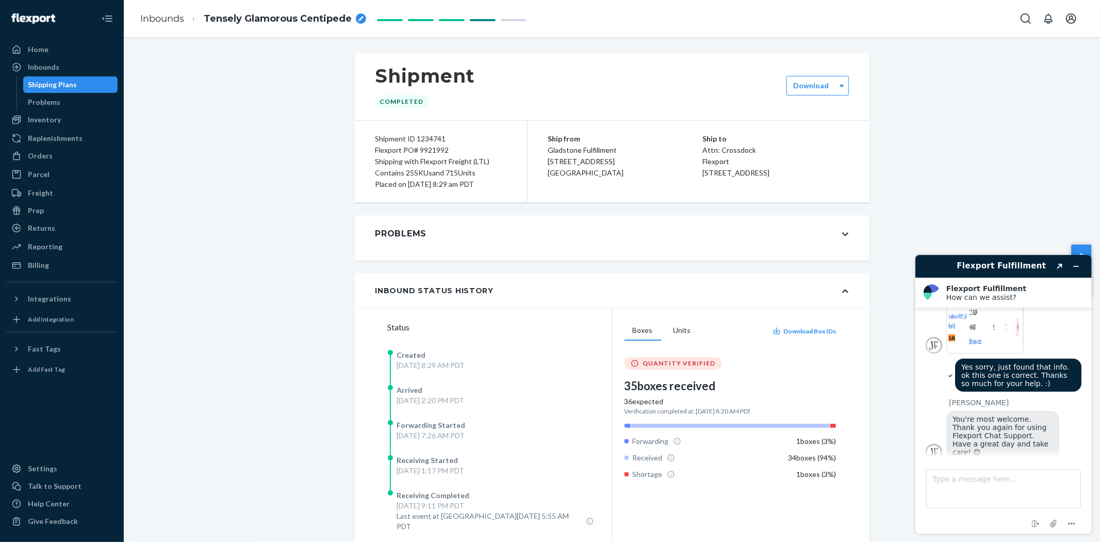
scroll to position [919, 0]
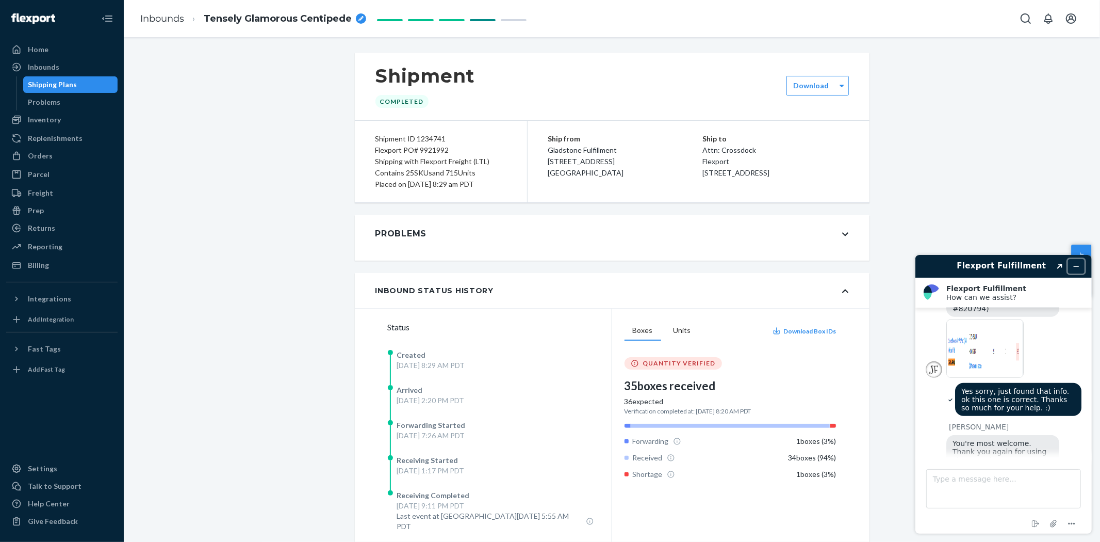
click at [1077, 263] on icon "Minimize widget" at bounding box center [1075, 265] width 7 height 7
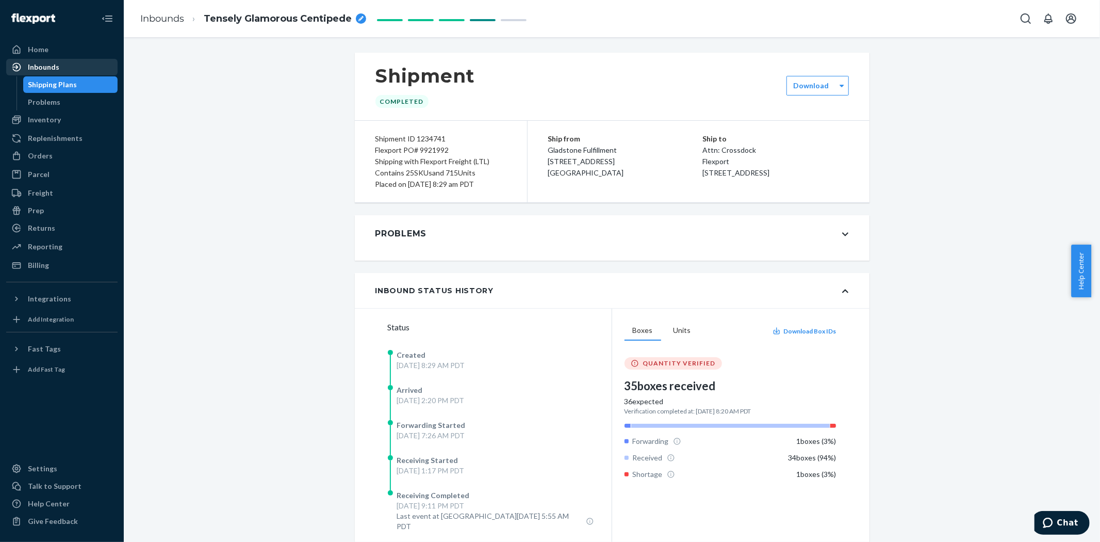
click at [53, 62] on div "Inbounds" at bounding box center [43, 67] width 31 height 10
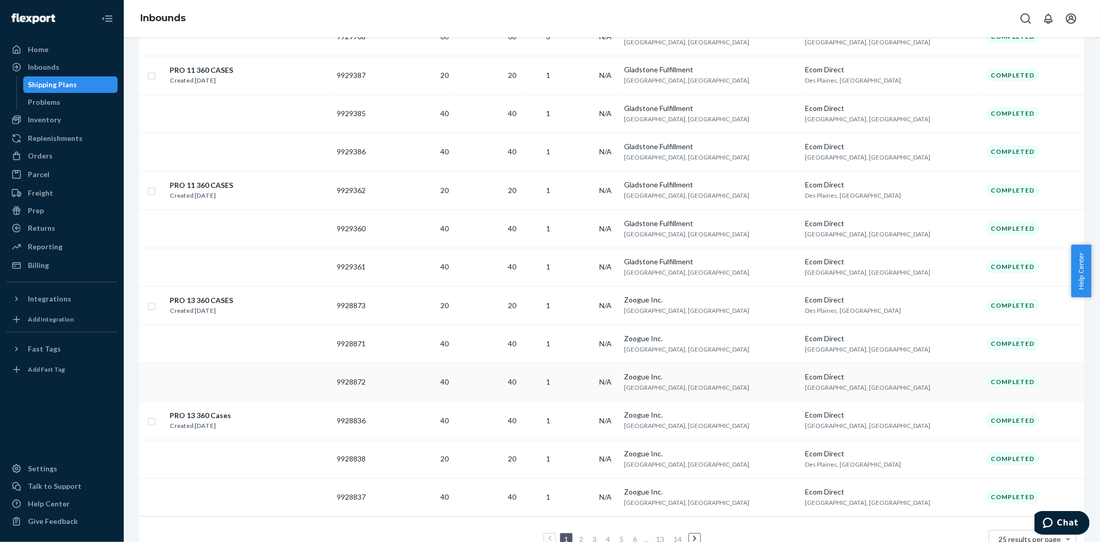
scroll to position [703, 0]
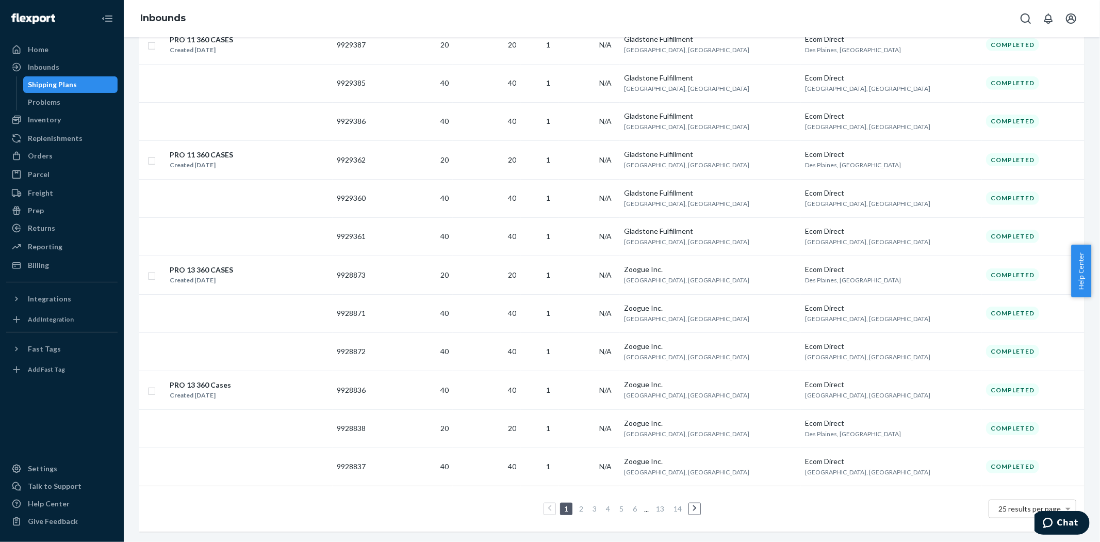
click at [577, 504] on link "2" at bounding box center [581, 508] width 8 height 9
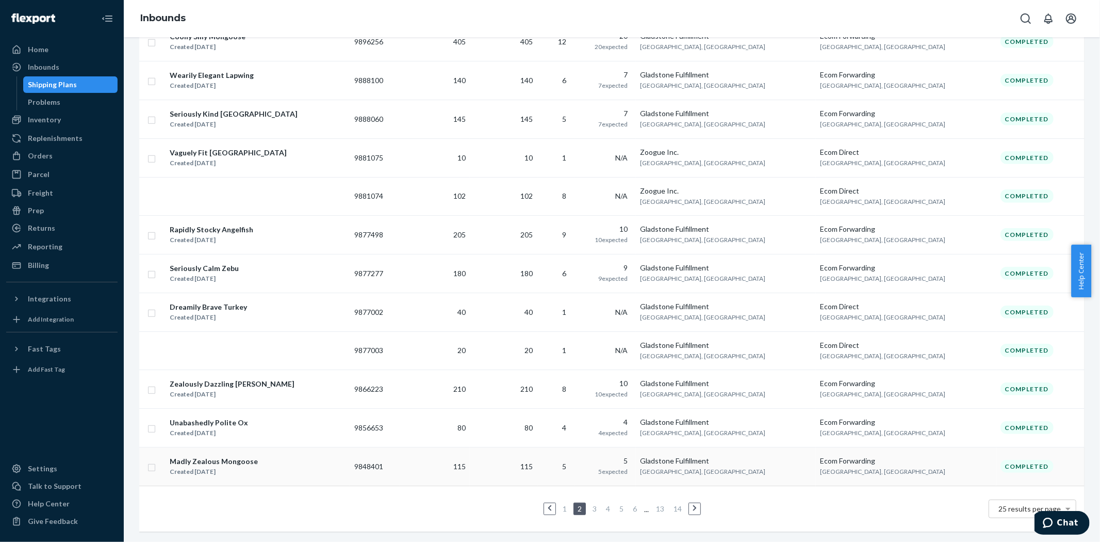
scroll to position [711, 0]
click at [591, 502] on li "3" at bounding box center [594, 508] width 9 height 12
click at [591, 504] on link "3" at bounding box center [595, 508] width 8 height 9
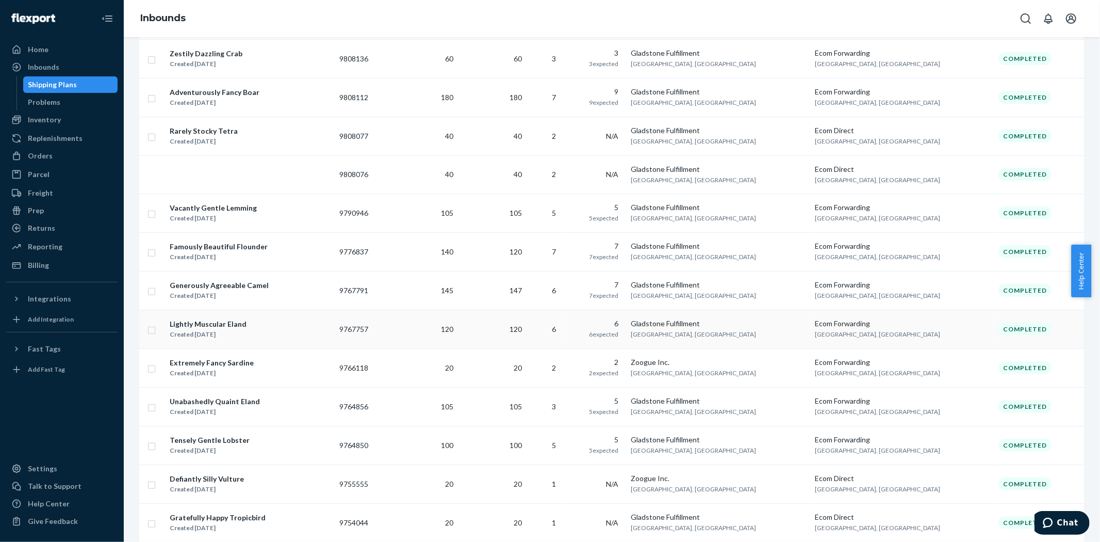
scroll to position [344, 0]
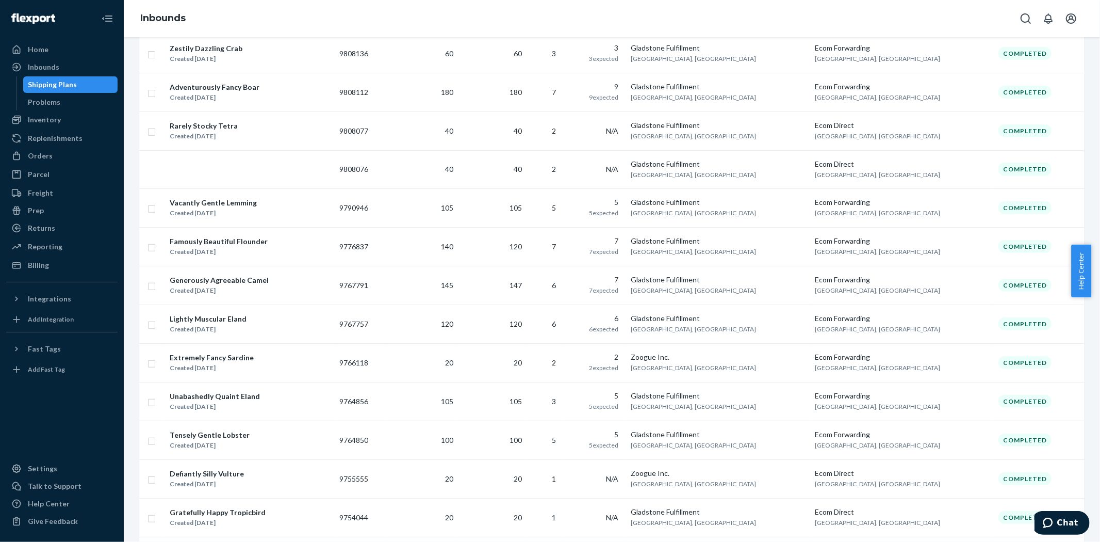
drag, startPoint x: 214, startPoint y: 238, endPoint x: 217, endPoint y: 234, distance: 5.5
click at [217, 234] on td "Famously Beautiful Flounder Created [DATE]" at bounding box center [250, 246] width 170 height 39
